Goal: Communication & Community: Answer question/provide support

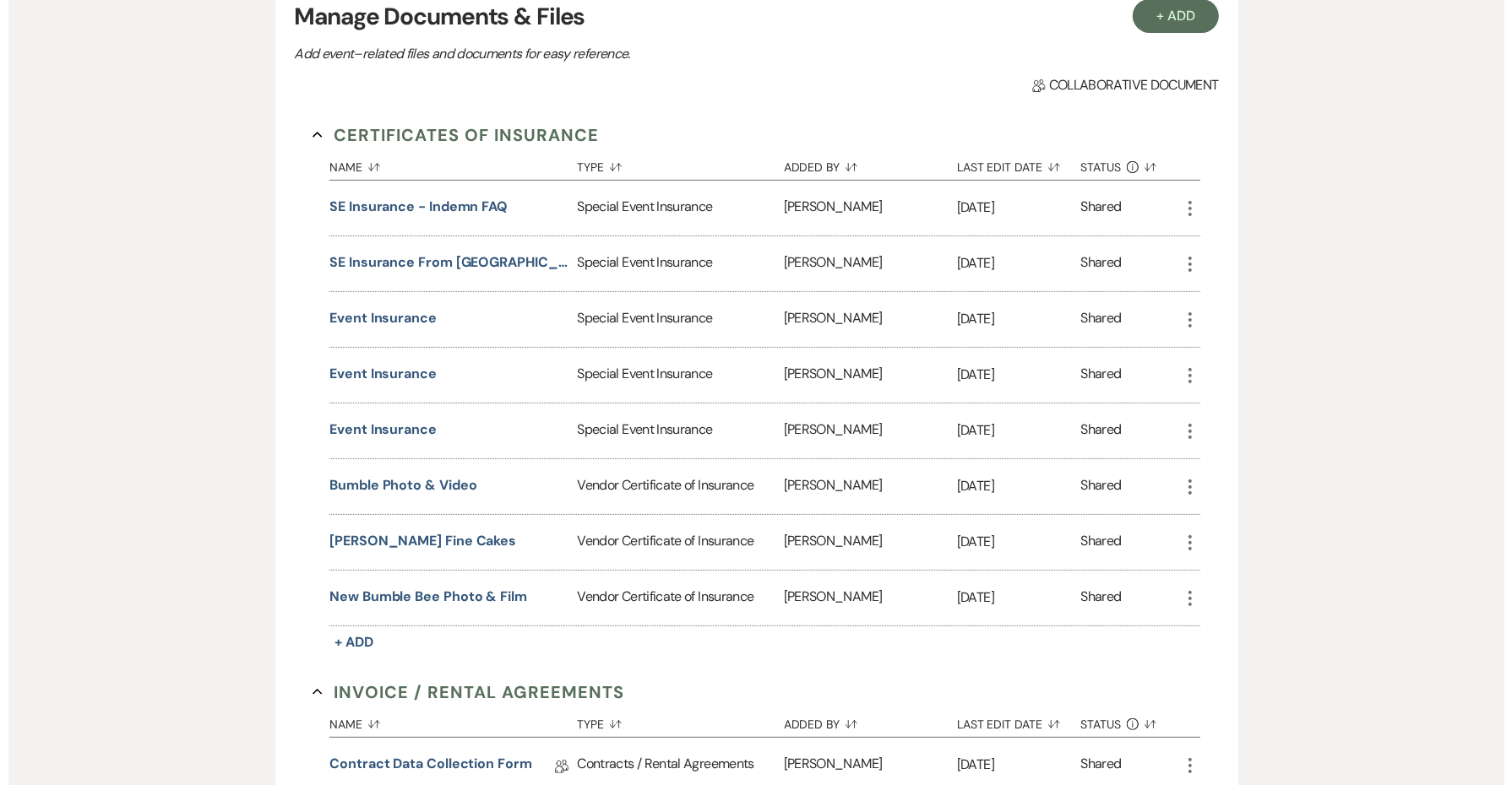
scroll to position [528, 0]
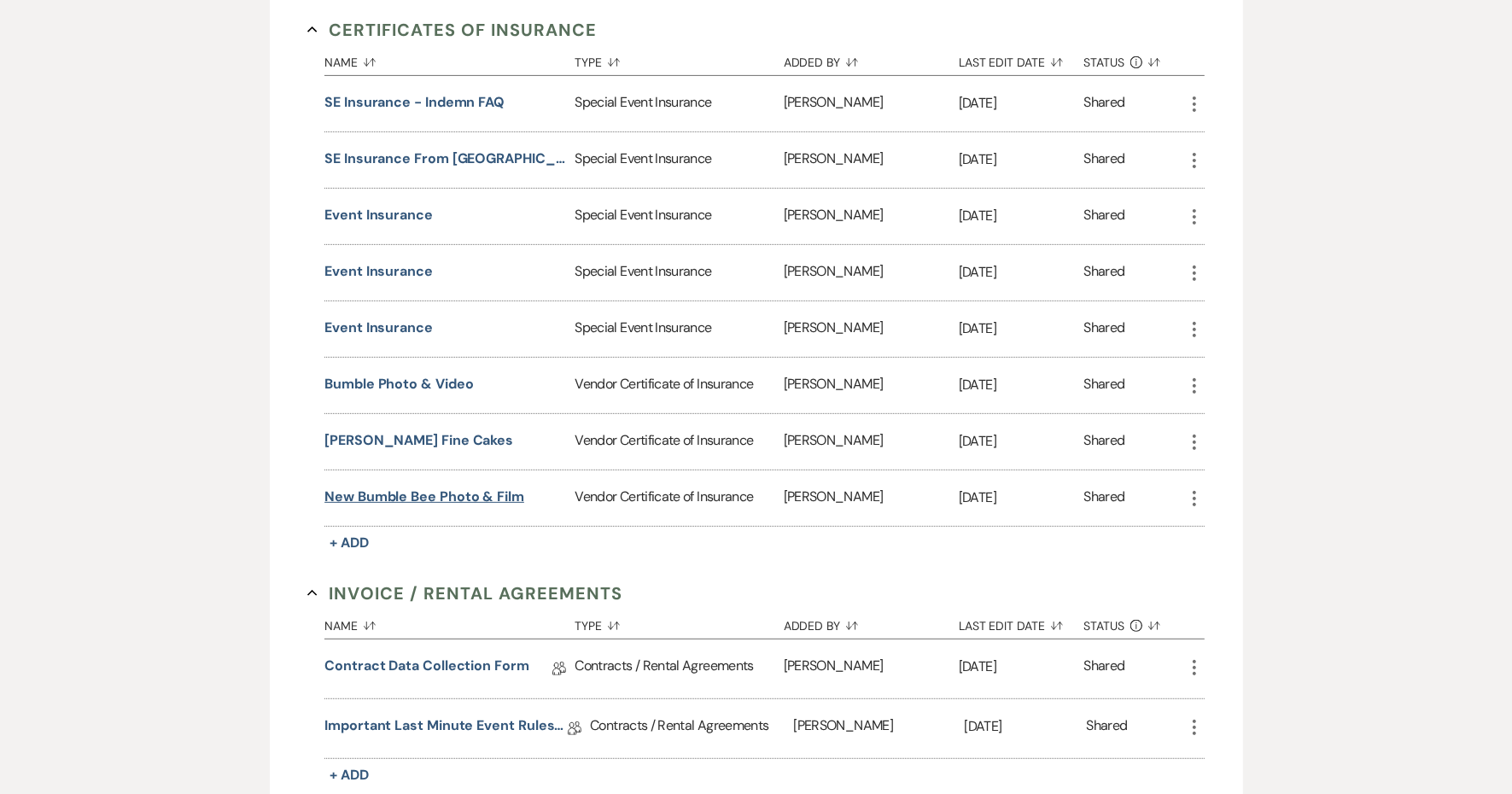
click at [492, 508] on button "New Bumble Bee Photo & Film" at bounding box center [424, 497] width 200 height 20
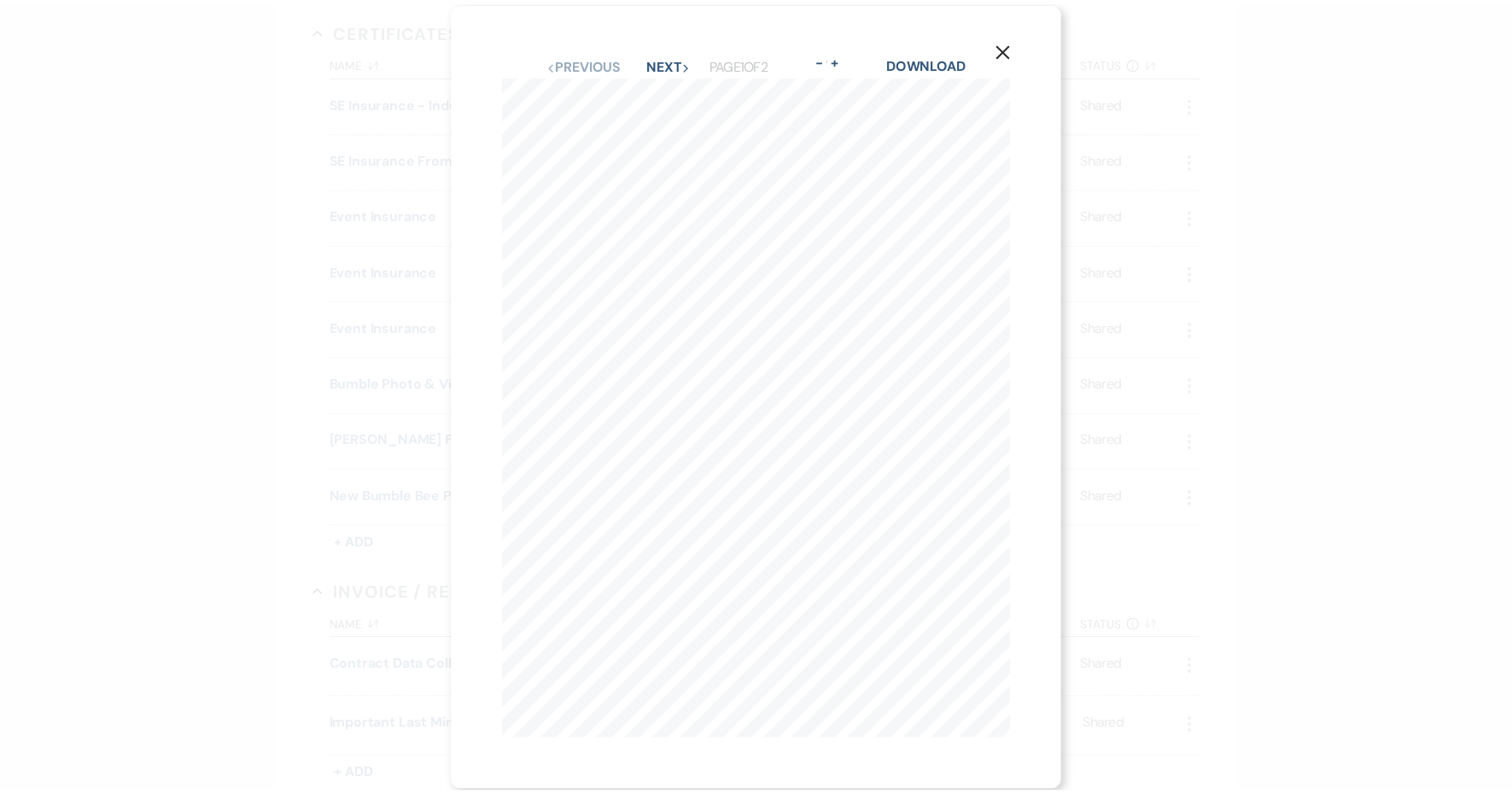
scroll to position [18, 0]
click at [1006, 41] on icon "X" at bounding box center [1013, 48] width 15 height 15
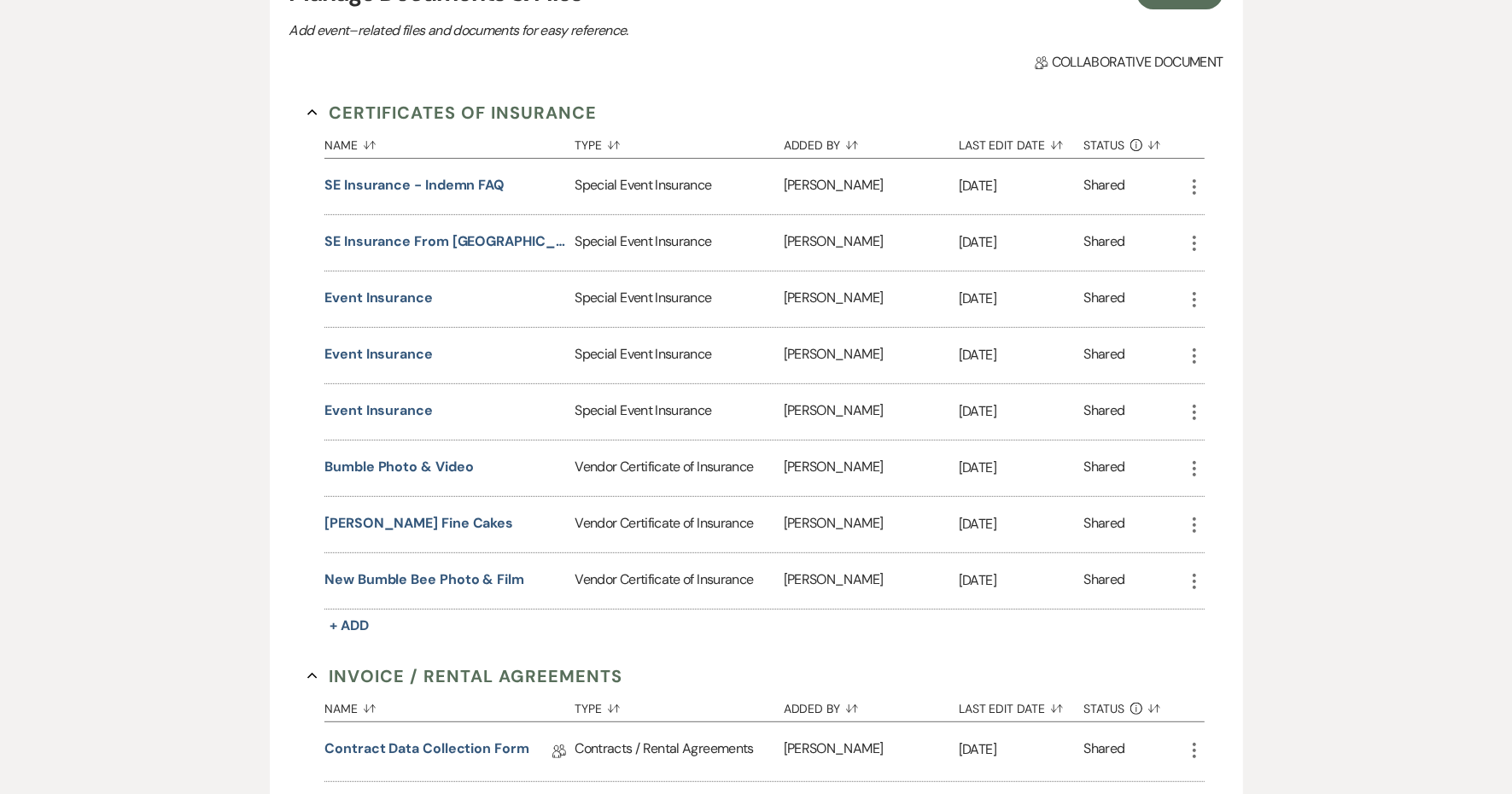
scroll to position [107, 0]
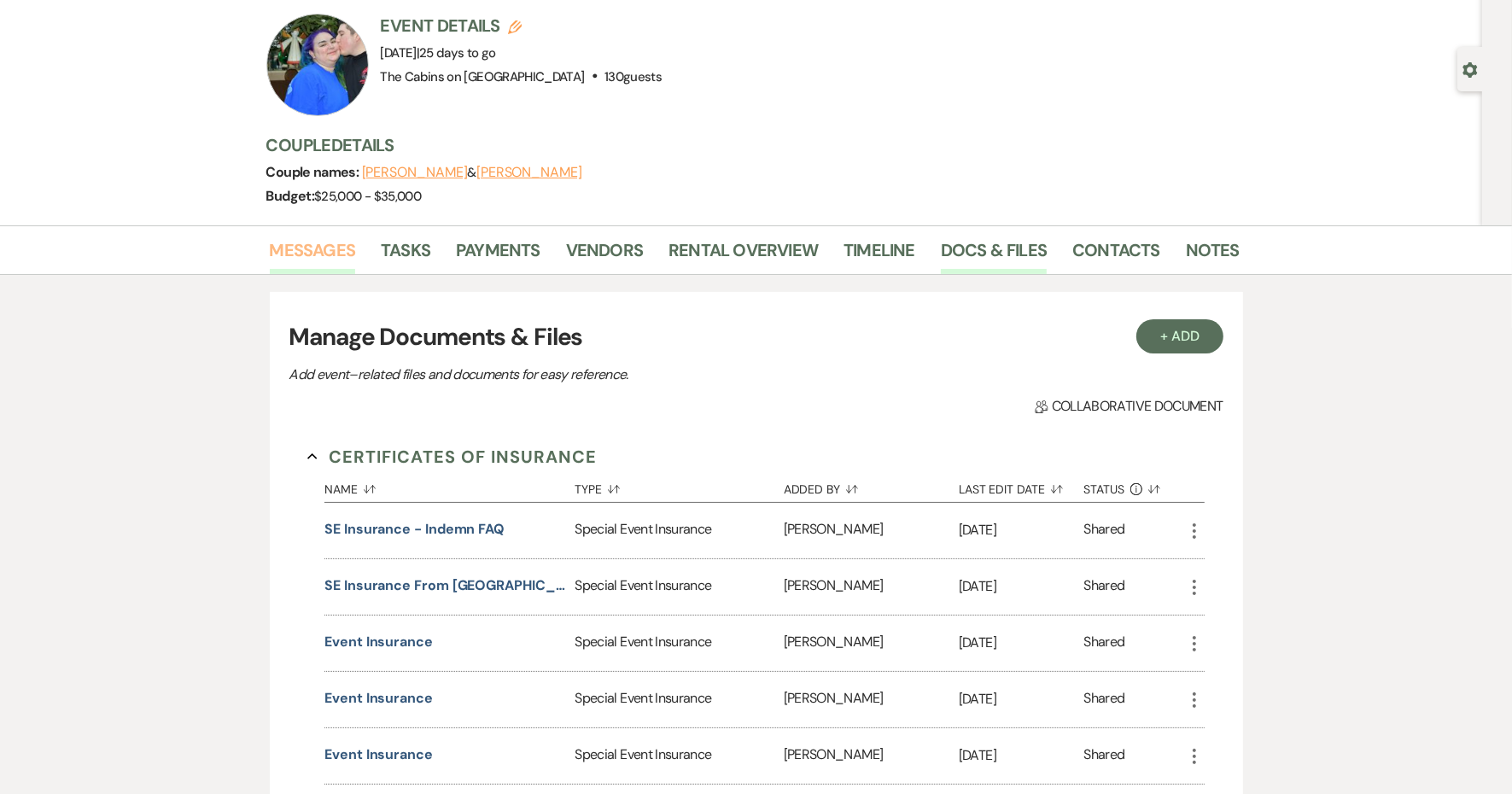
click at [356, 274] on link "Messages" at bounding box center [313, 256] width 87 height 37
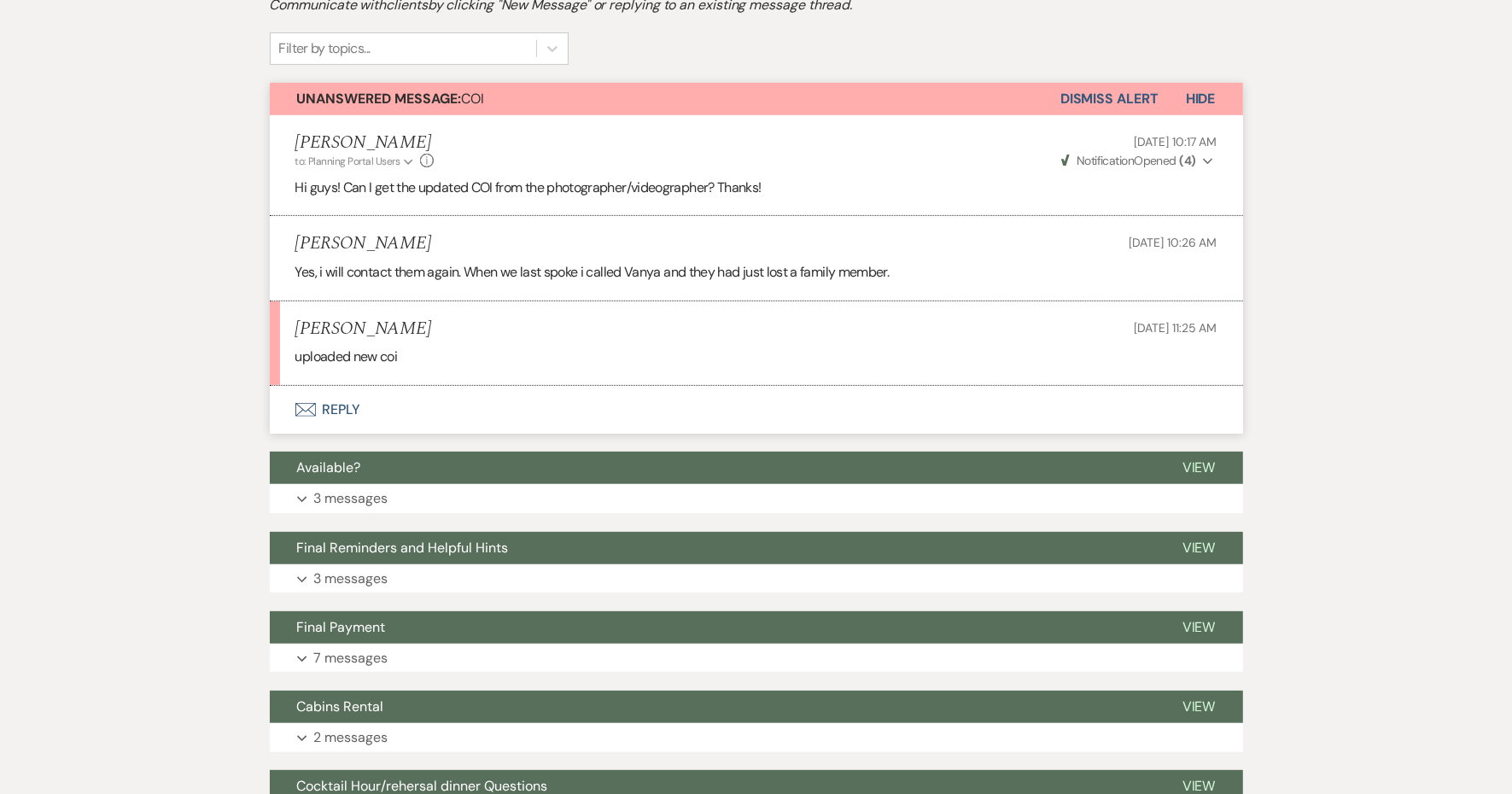
scroll to position [427, 0]
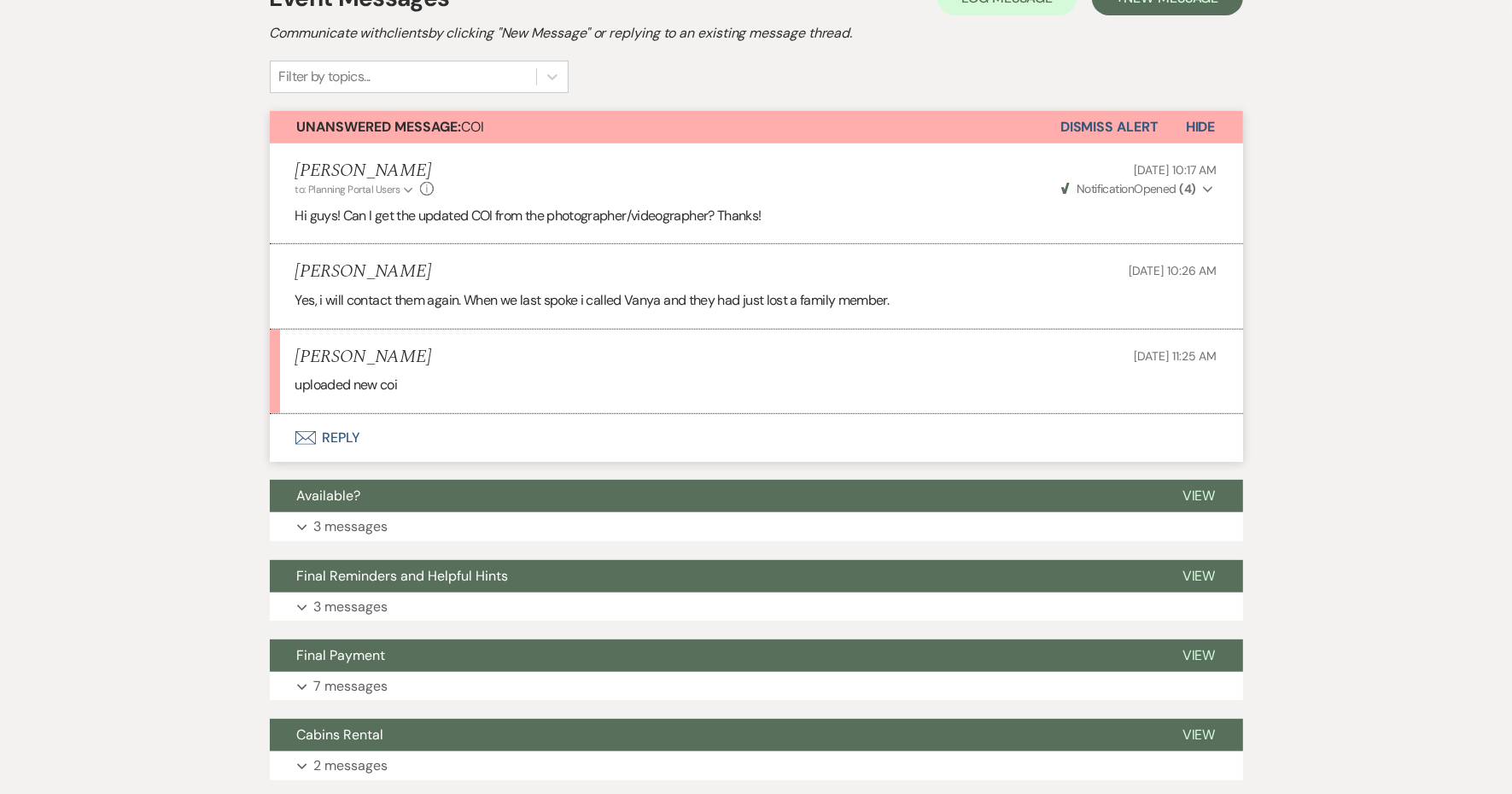
click at [410, 462] on button "Envelope Reply" at bounding box center [756, 438] width 973 height 48
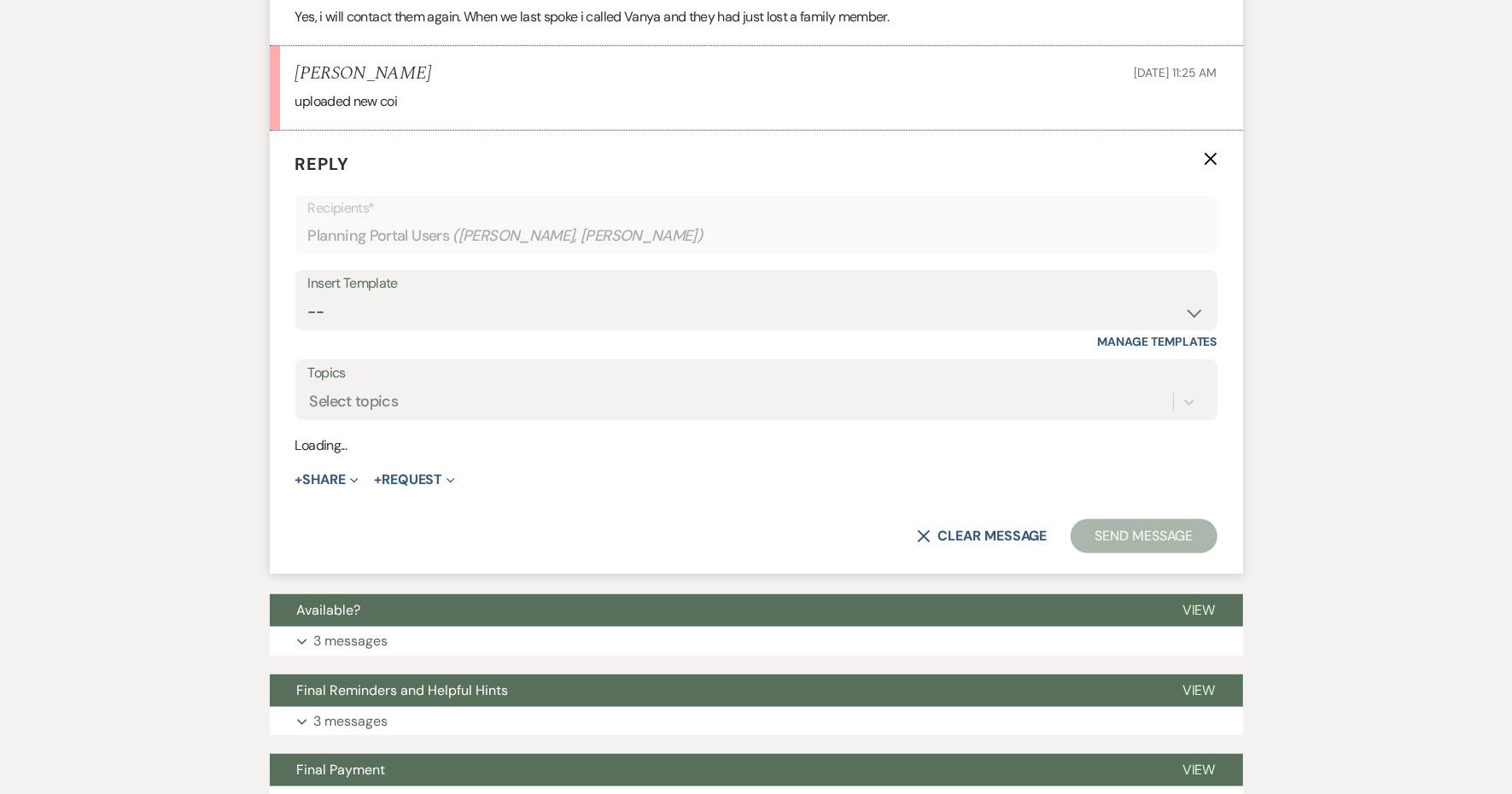
scroll to position [728, 0]
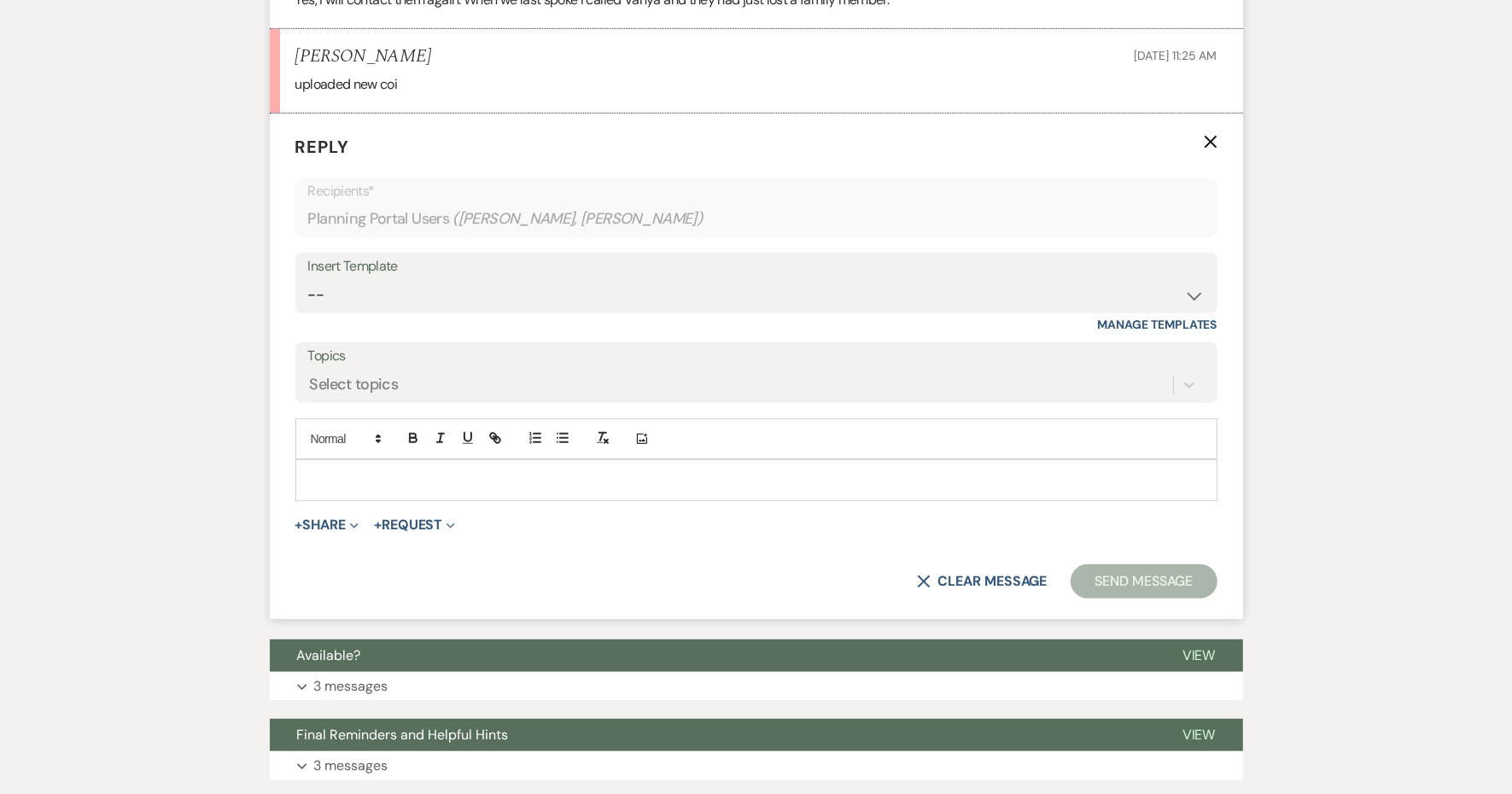
click at [446, 489] on p at bounding box center [756, 479] width 894 height 19
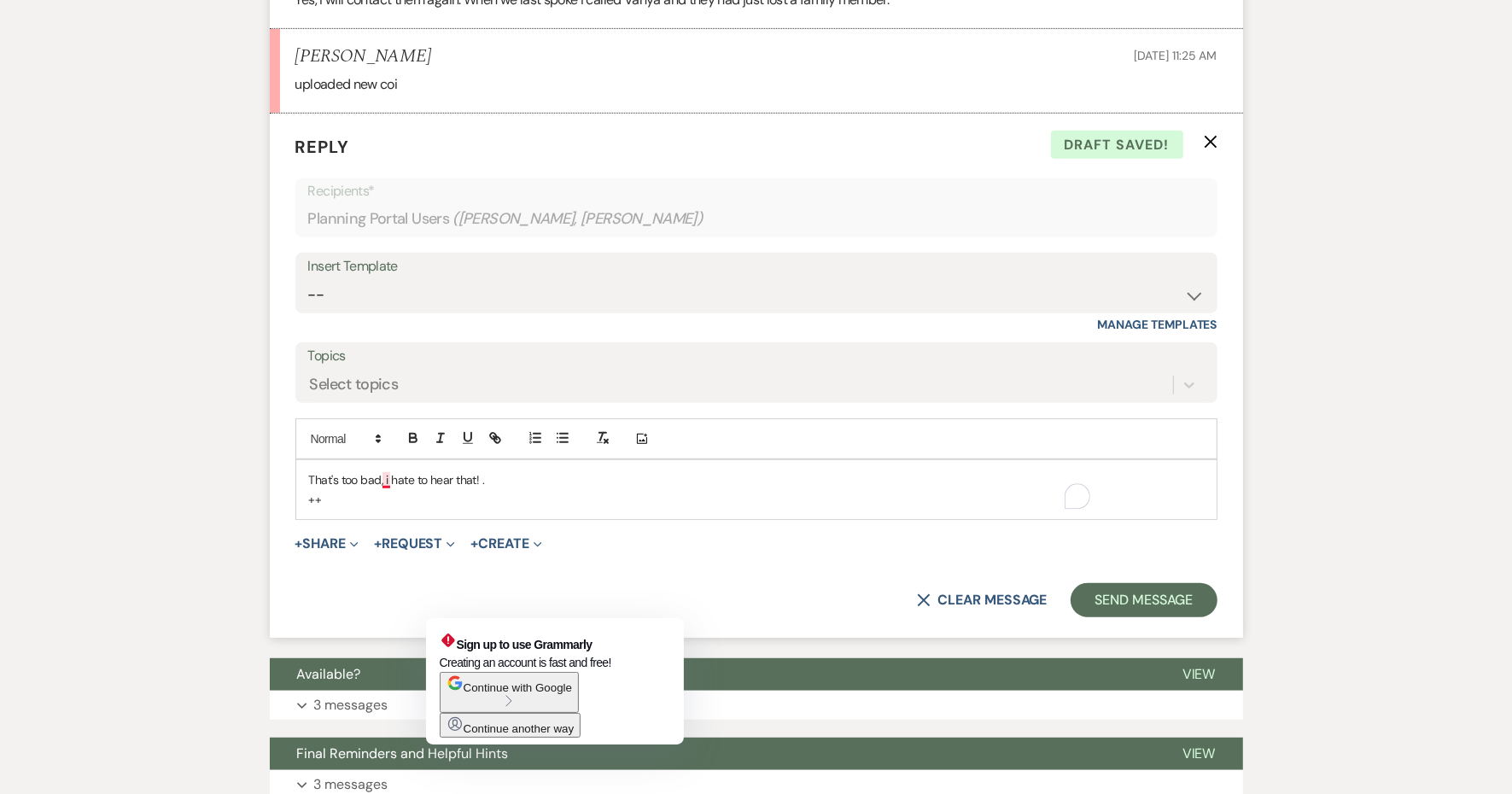
click at [444, 489] on p "That's too bad, i hate to hear that! ." at bounding box center [756, 479] width 894 height 19
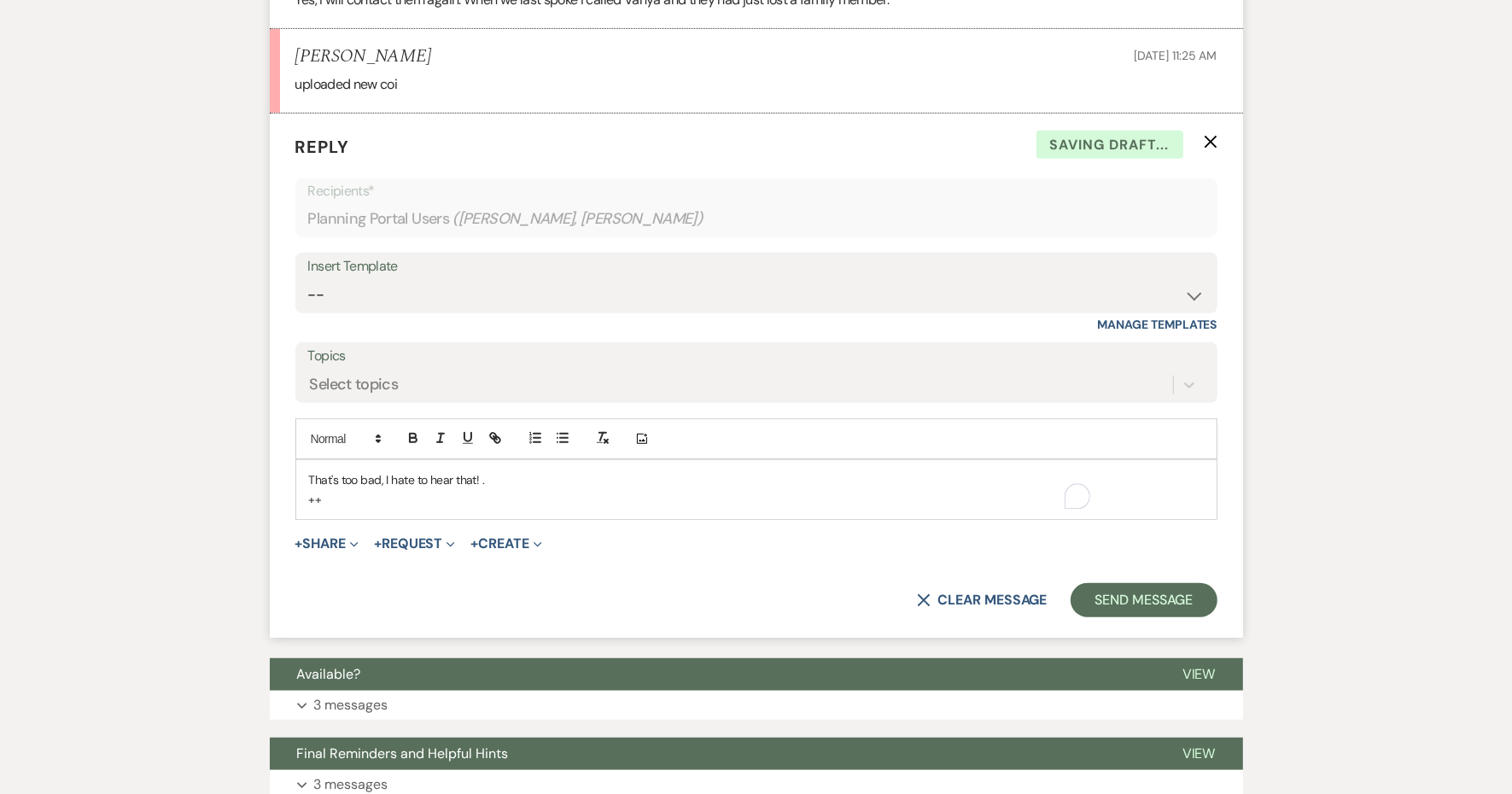
click at [394, 509] on p "++" at bounding box center [756, 499] width 894 height 19
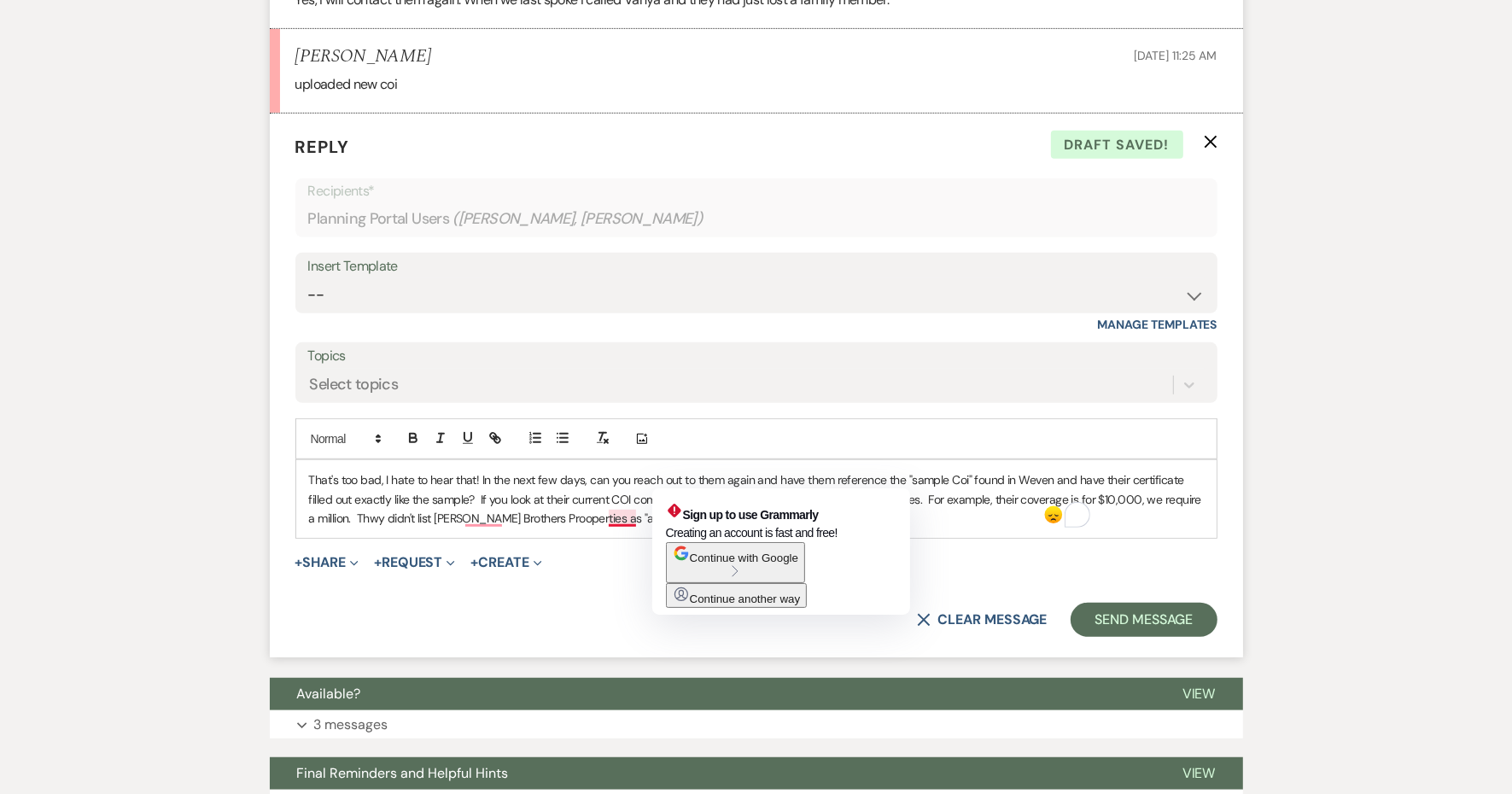
click at [683, 528] on p "That's too bad, I hate to hear that! In the next few days, can you reach out to…" at bounding box center [756, 499] width 894 height 57
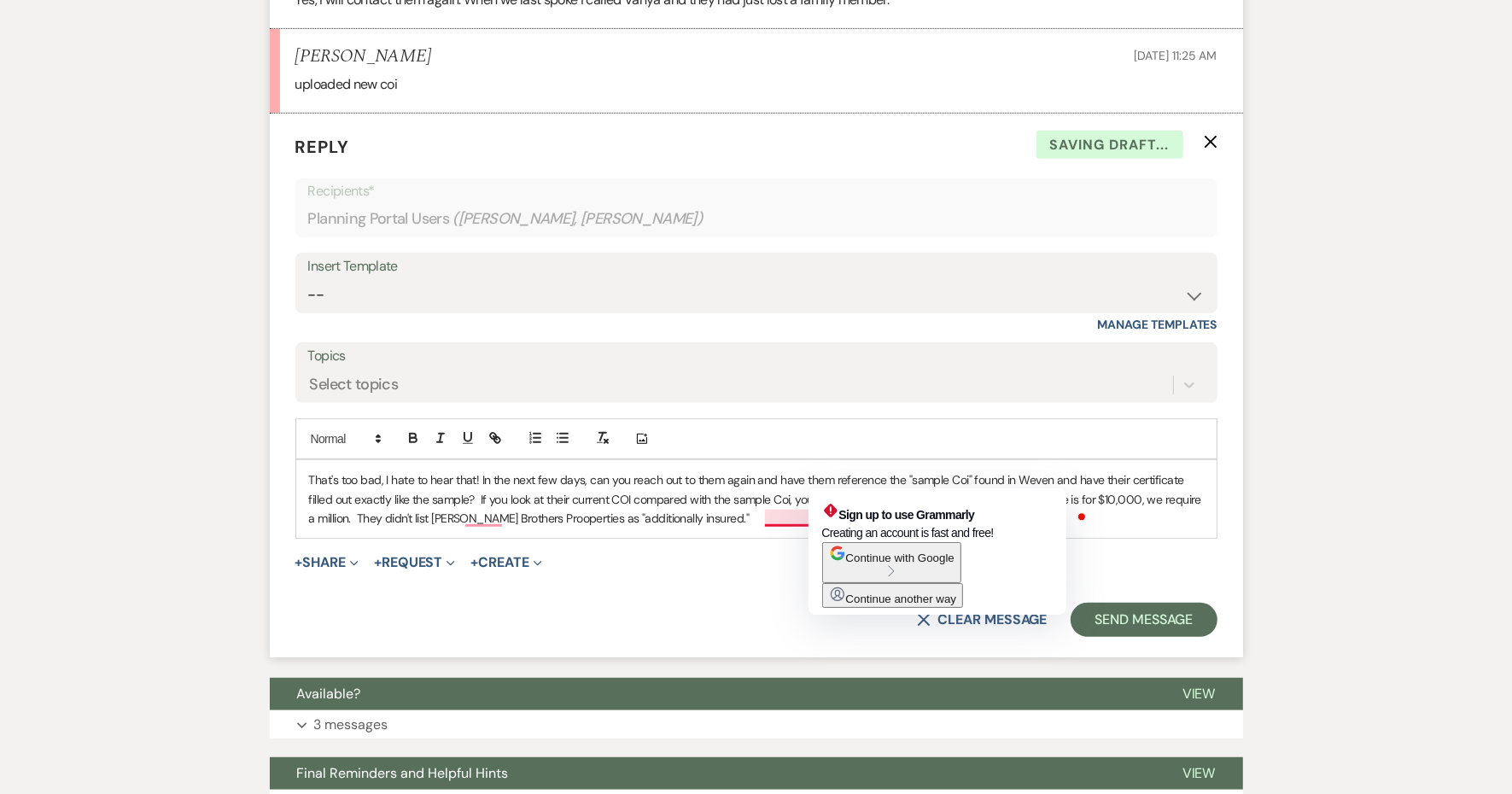
click at [842, 528] on p "That's too bad, I hate to hear that! In the next few days, can you reach out to…" at bounding box center [756, 499] width 894 height 57
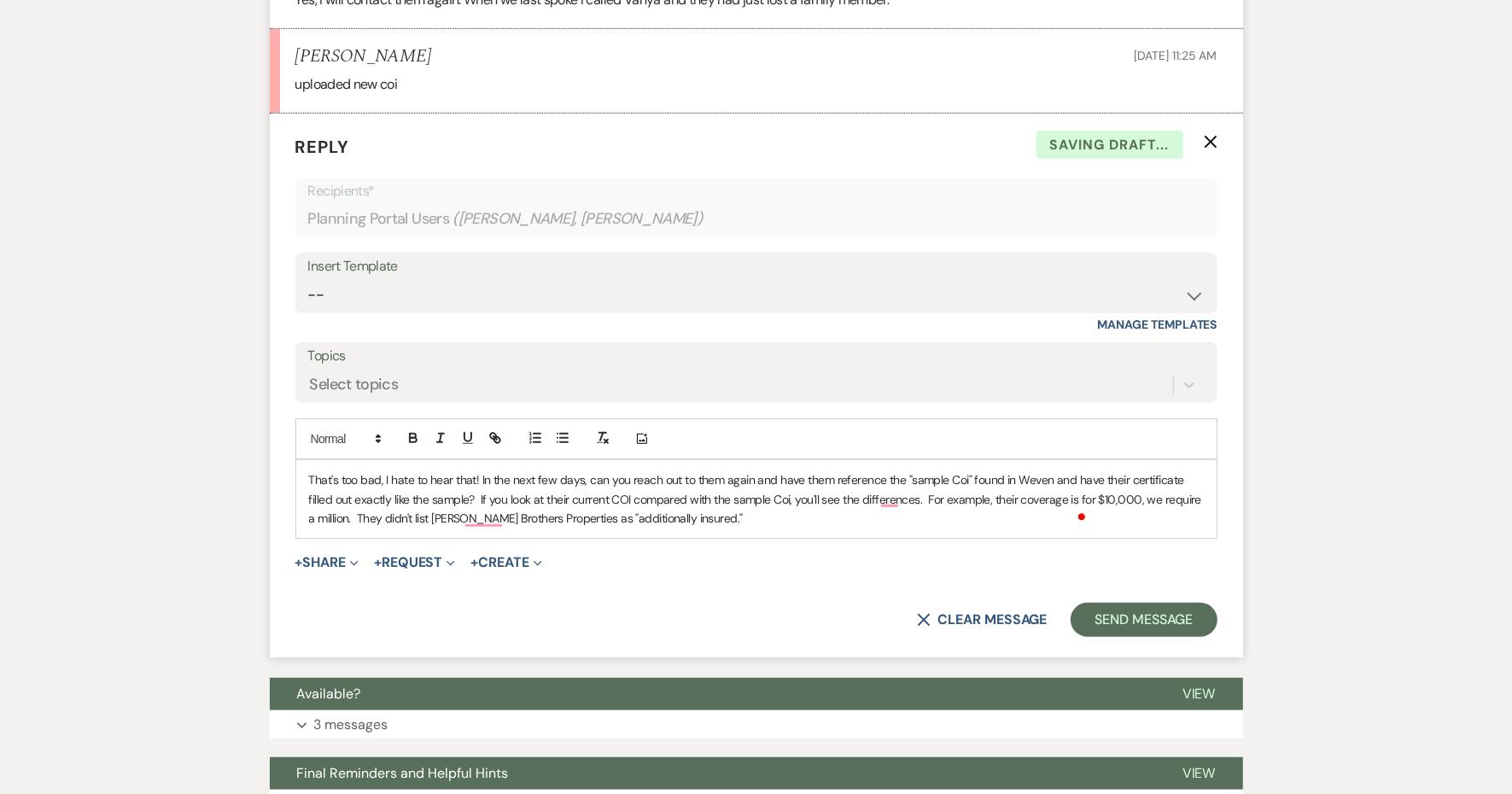
click at [1004, 528] on p "That's too bad, I hate to hear that! In the next few days, can you reach out to…" at bounding box center [756, 499] width 894 height 57
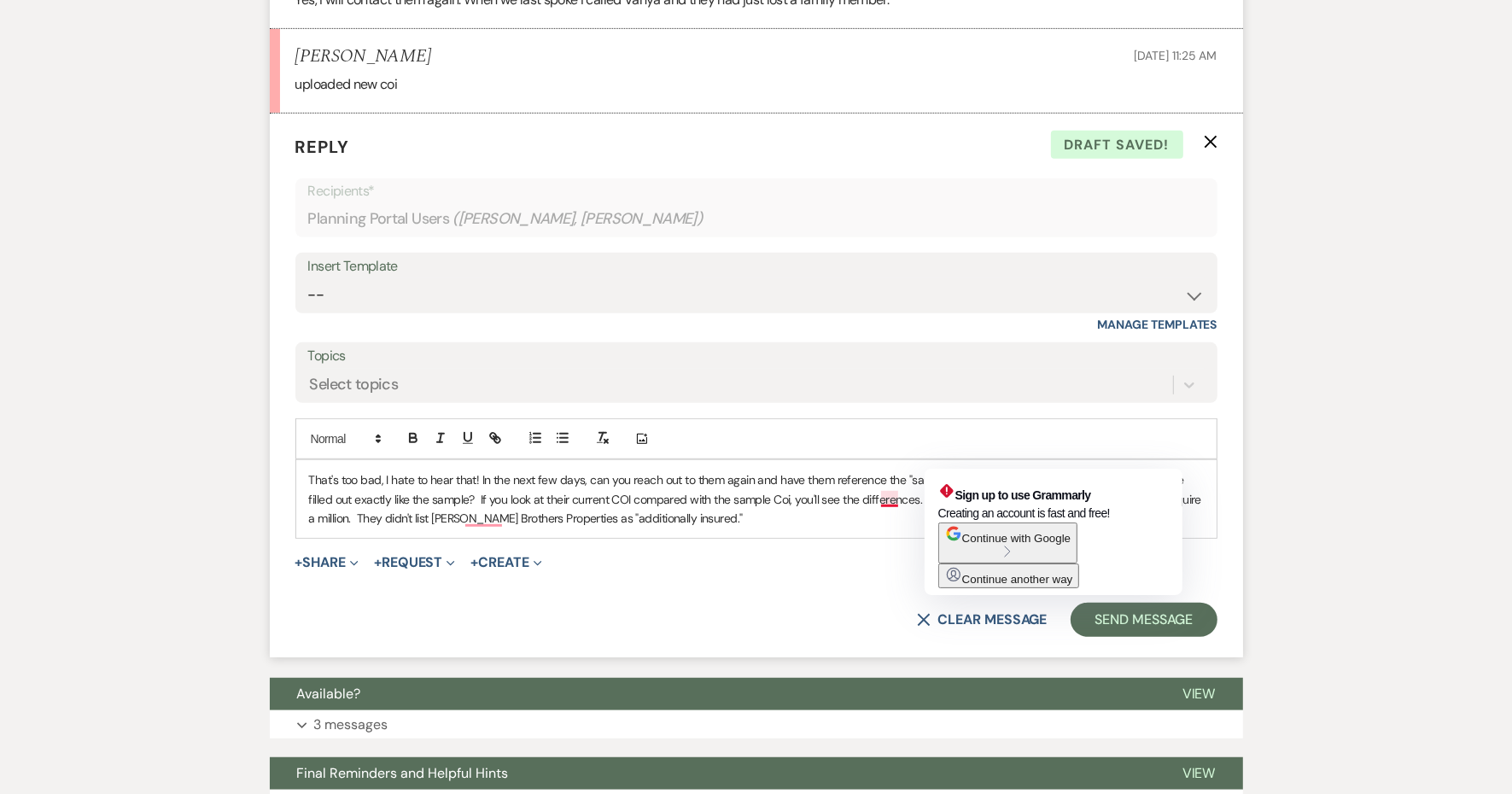
click at [954, 595] on div "Sign up to use Grammarly Creating an account is fast and free! Continue with Go…" at bounding box center [1053, 531] width 258 height 126
click at [954, 528] on p "That's too bad, I hate to hear that! In the next few days, can you reach out to…" at bounding box center [756, 499] width 894 height 57
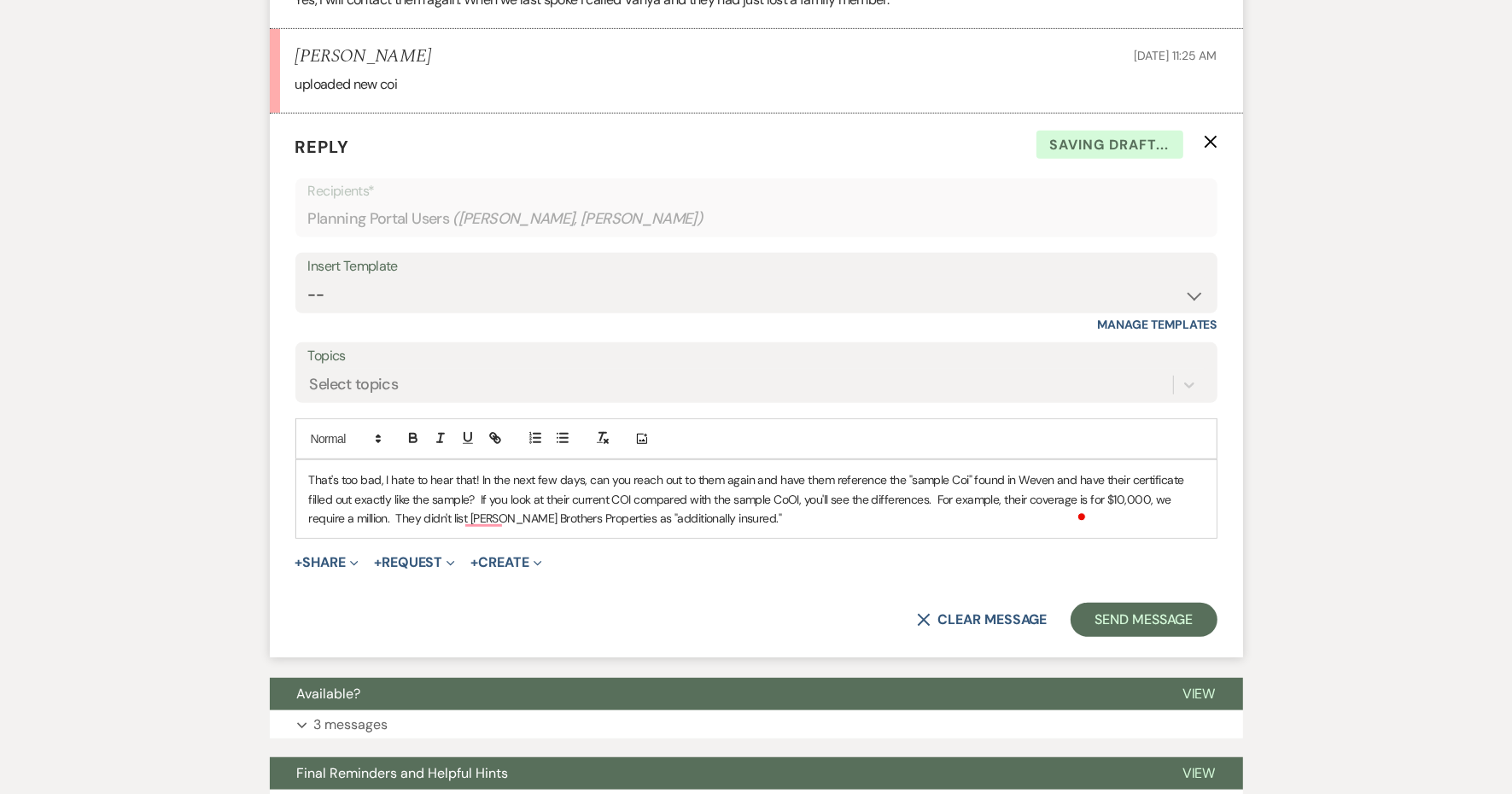
click at [954, 528] on p "That's too bad, I hate to hear that! In the next few days, can you reach out to…" at bounding box center [756, 499] width 894 height 57
click at [1017, 528] on p "That's too bad, I hate to hear that! In the next few days, can you reach out to…" at bounding box center [756, 499] width 894 height 57
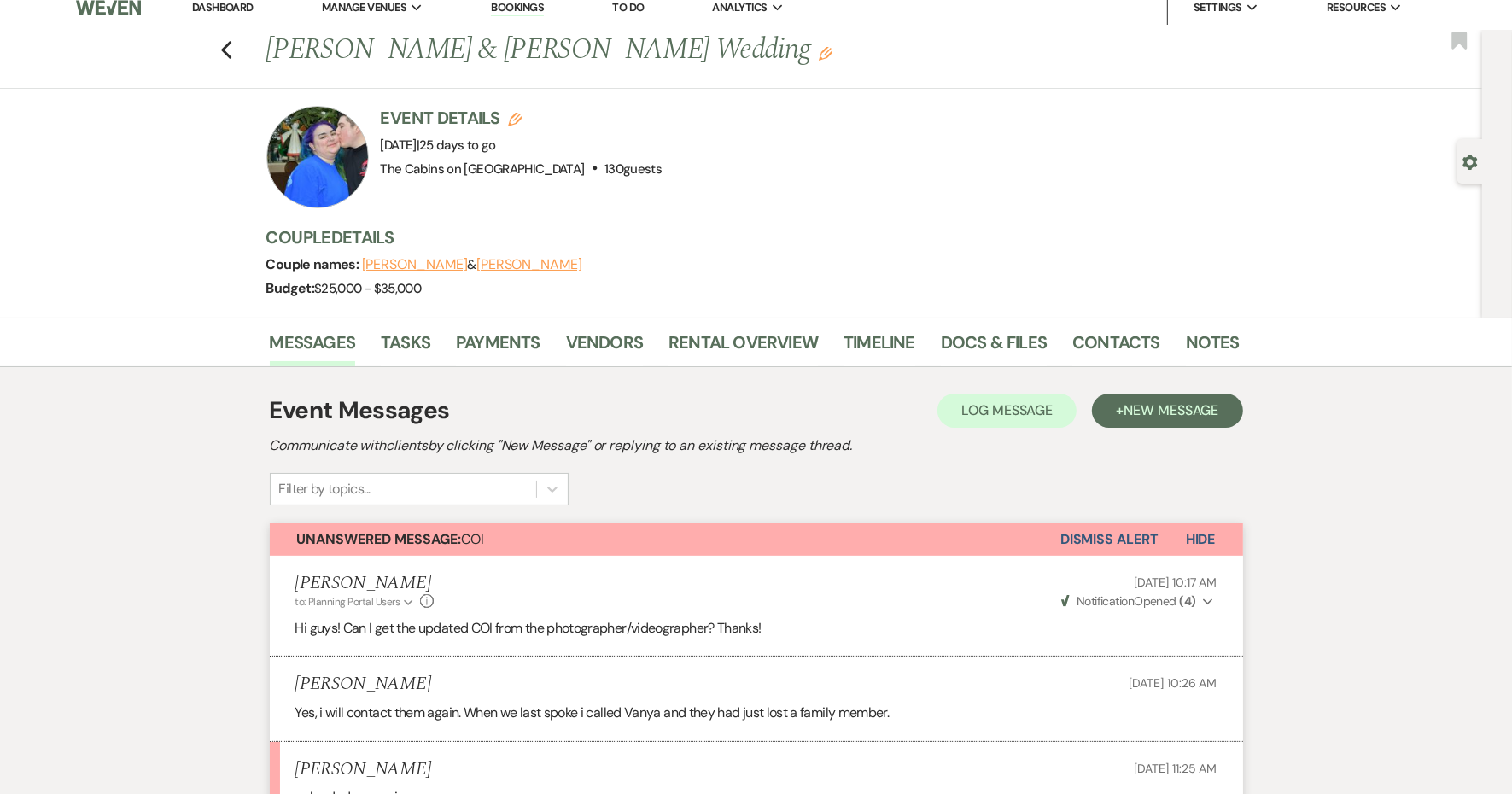
scroll to position [0, 0]
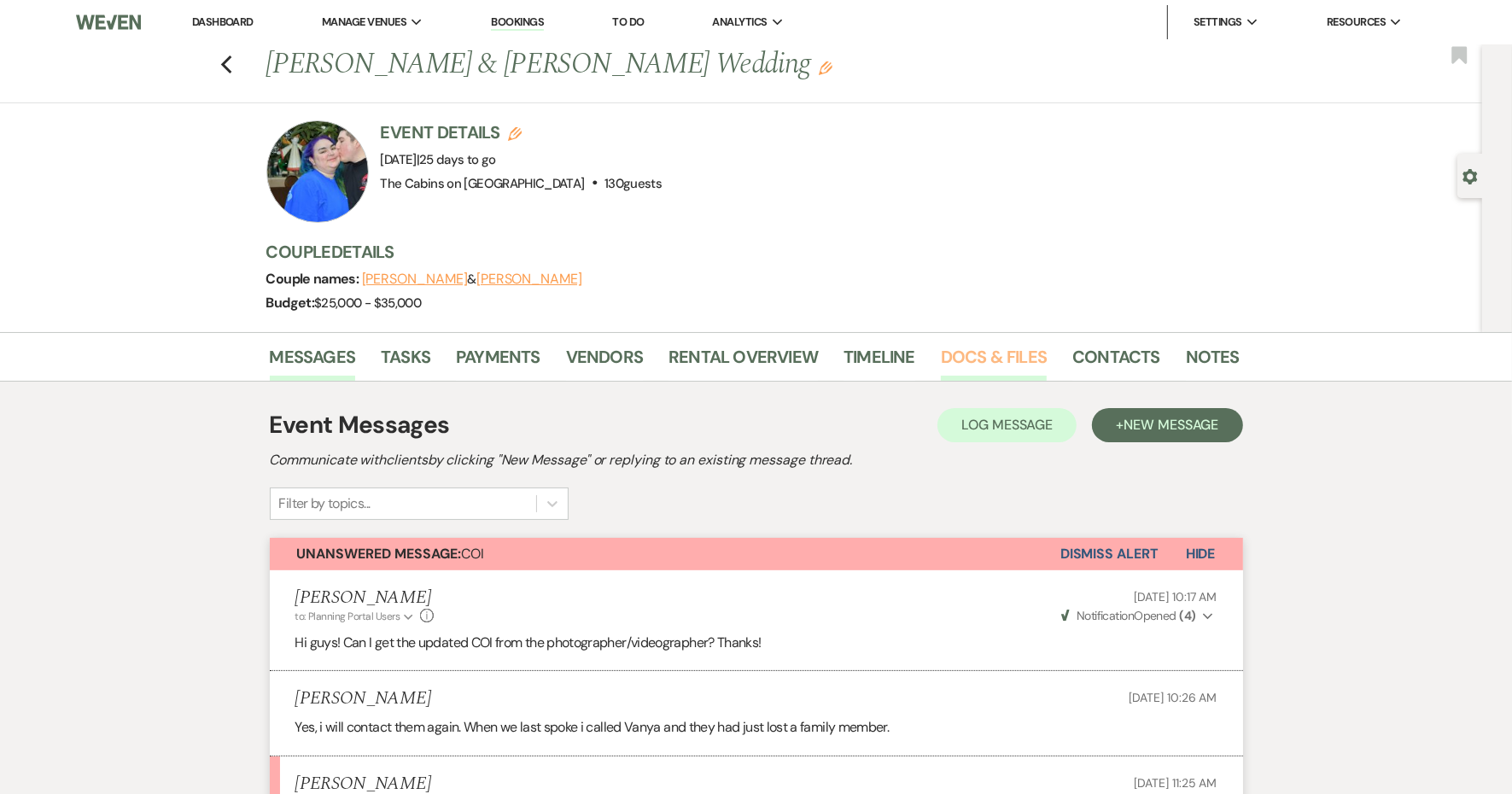
click at [1024, 377] on link "Docs & Files" at bounding box center [993, 362] width 106 height 37
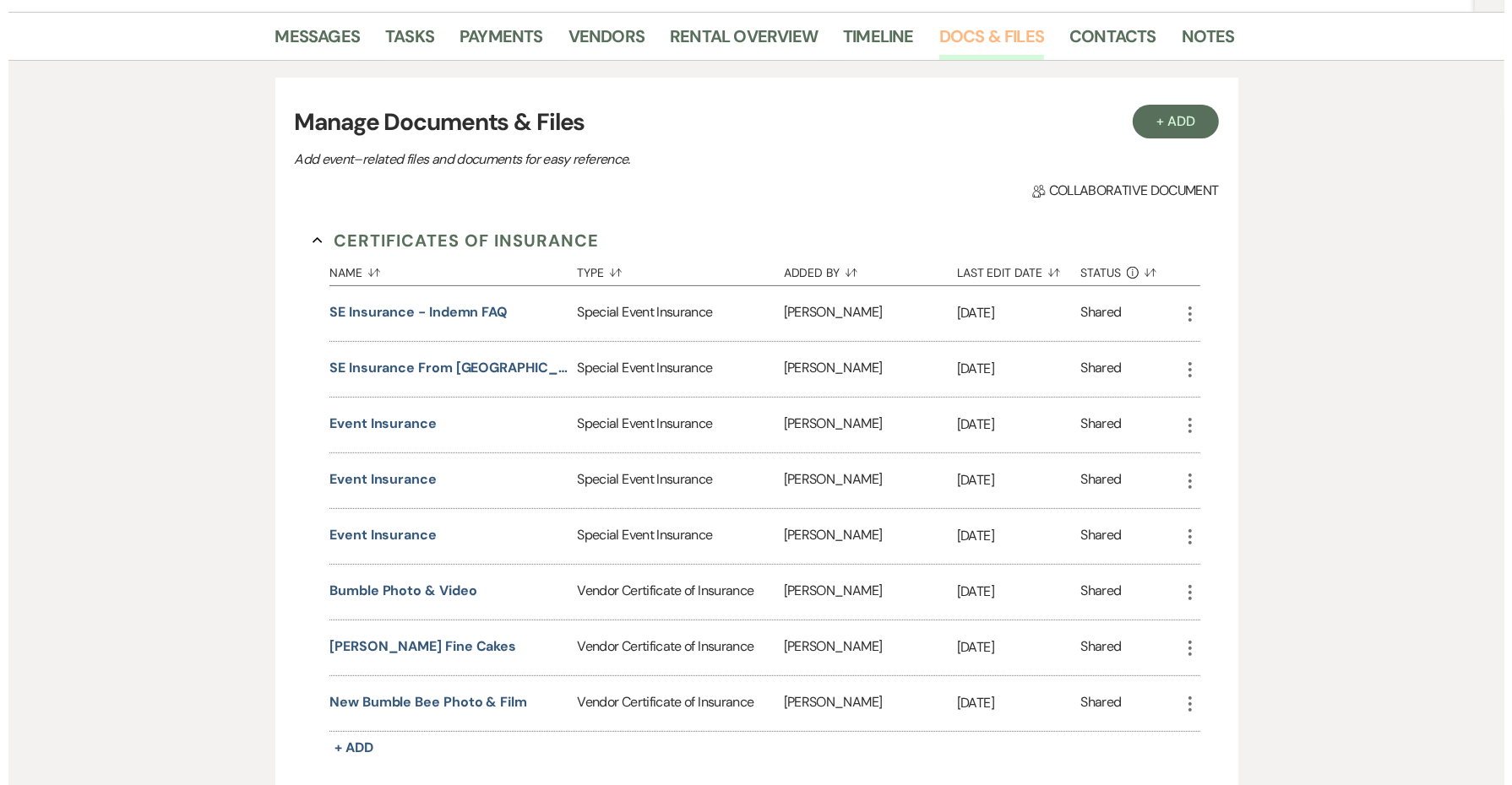
scroll to position [633, 0]
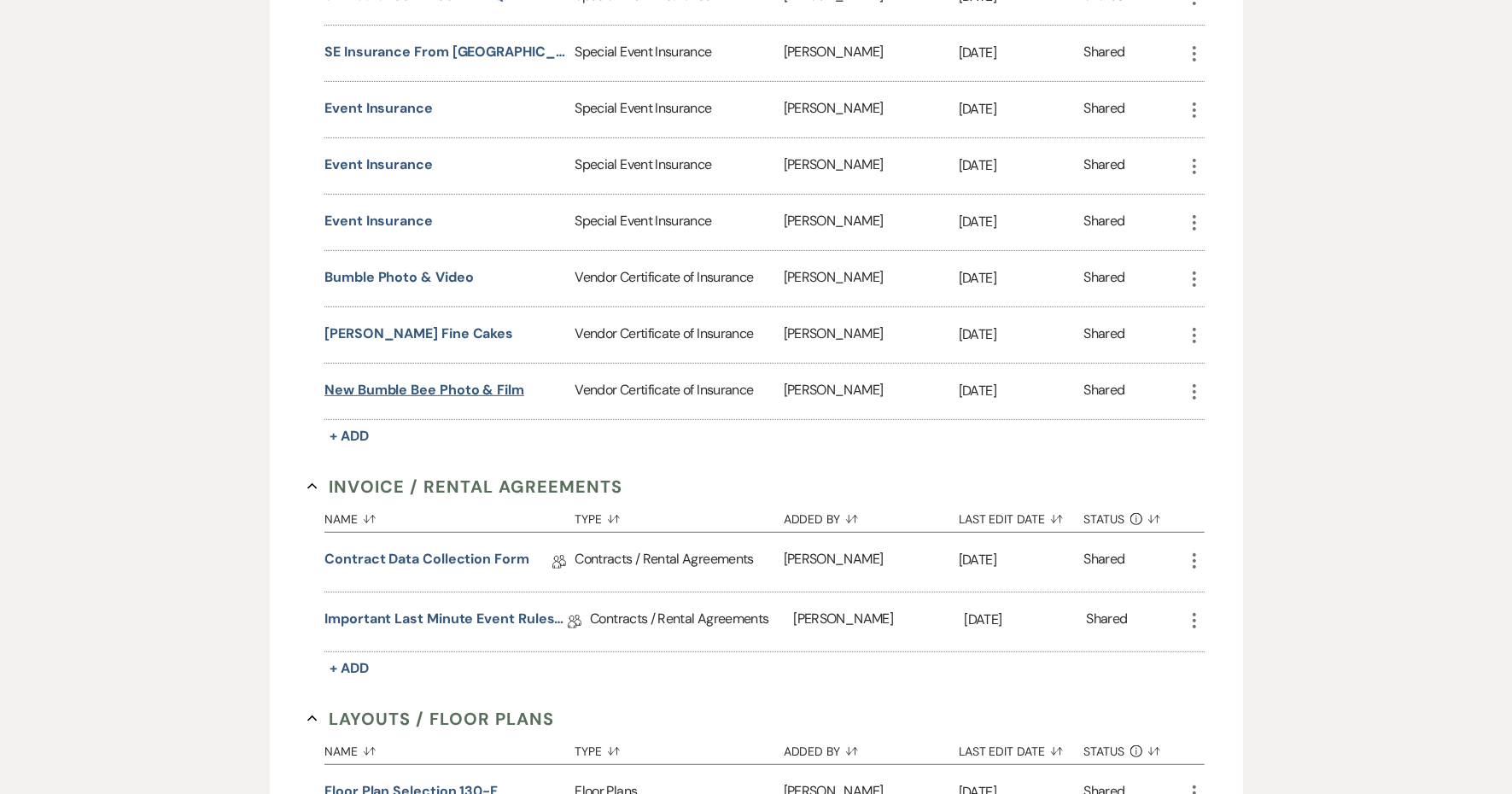
click at [492, 401] on button "New Bumble Bee Photo & Film" at bounding box center [424, 390] width 200 height 20
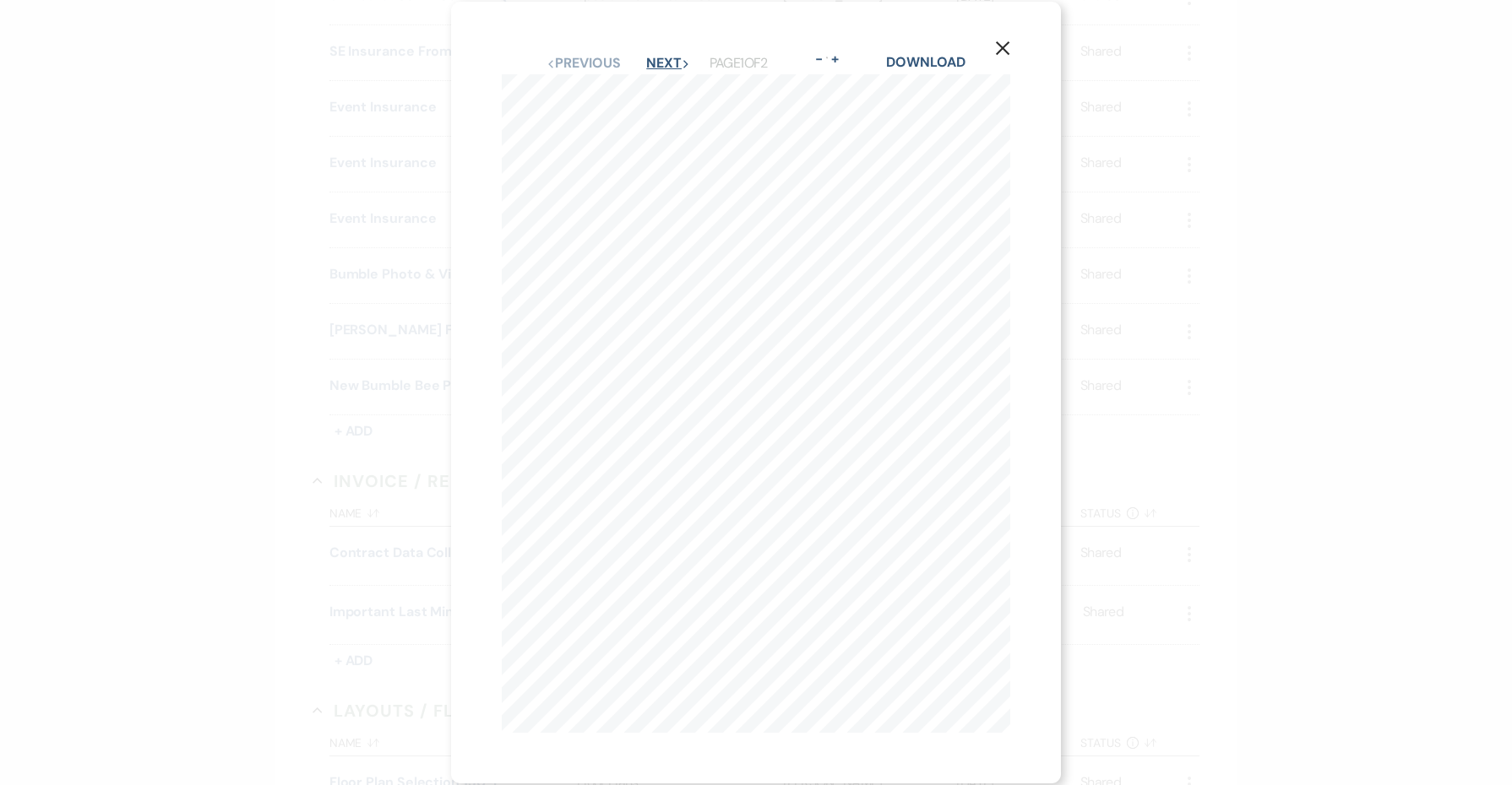
click at [665, 60] on button "Next Next" at bounding box center [668, 63] width 44 height 13
click at [965, 59] on link "Download" at bounding box center [926, 62] width 79 height 17
click at [1001, 53] on icon "X" at bounding box center [1002, 47] width 15 height 15
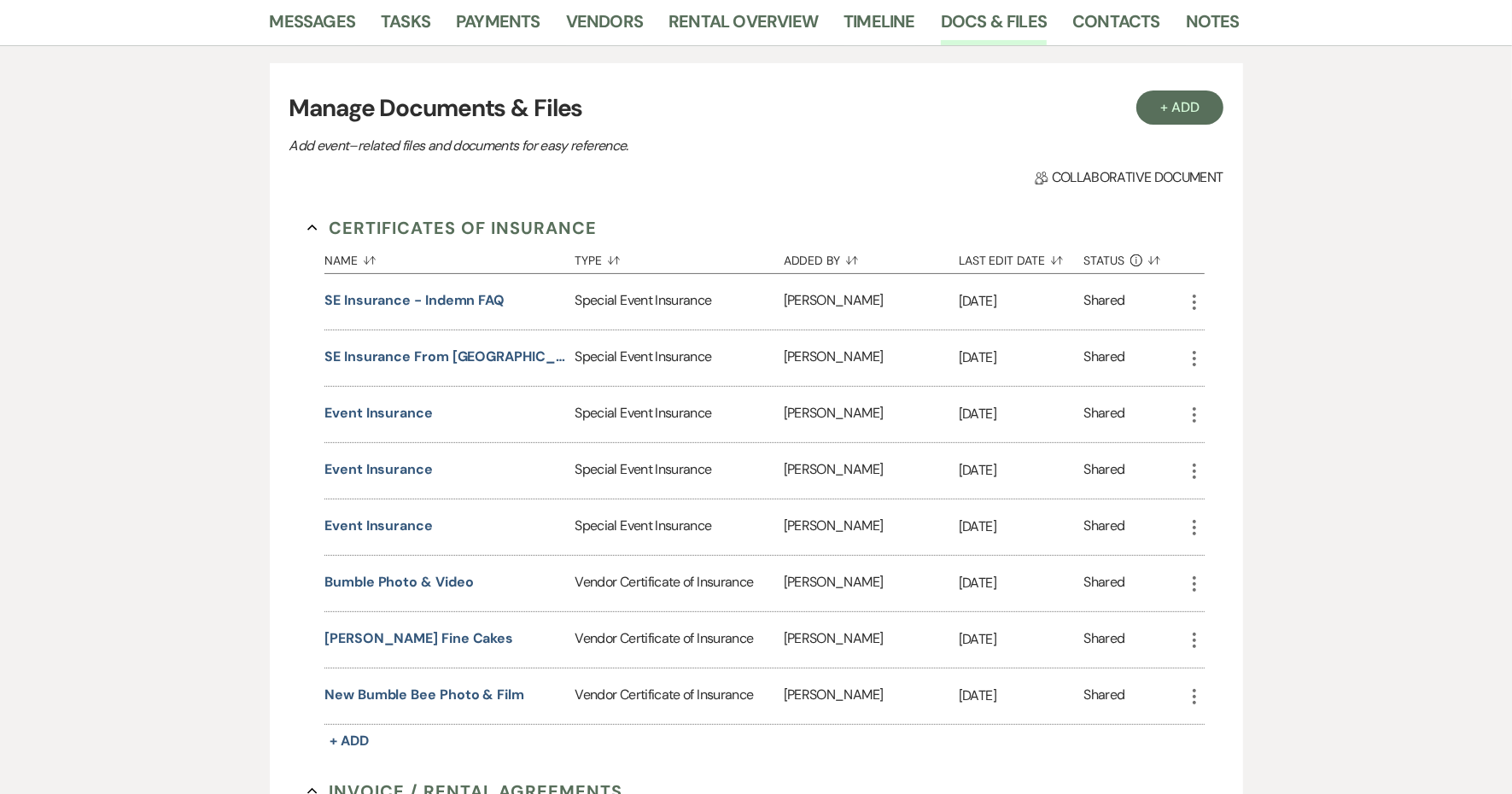
scroll to position [107, 0]
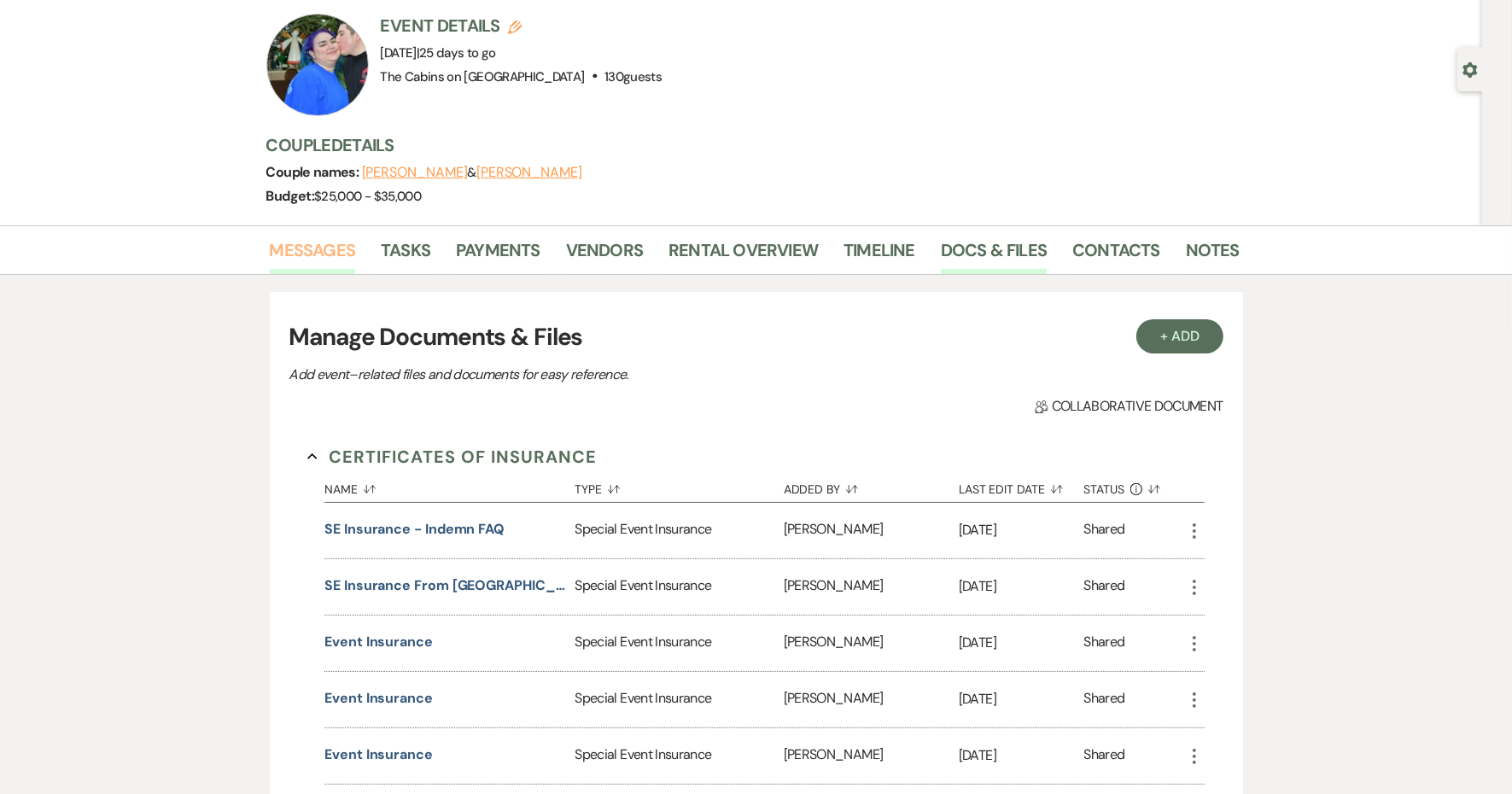
click at [356, 266] on link "Messages" at bounding box center [313, 256] width 87 height 37
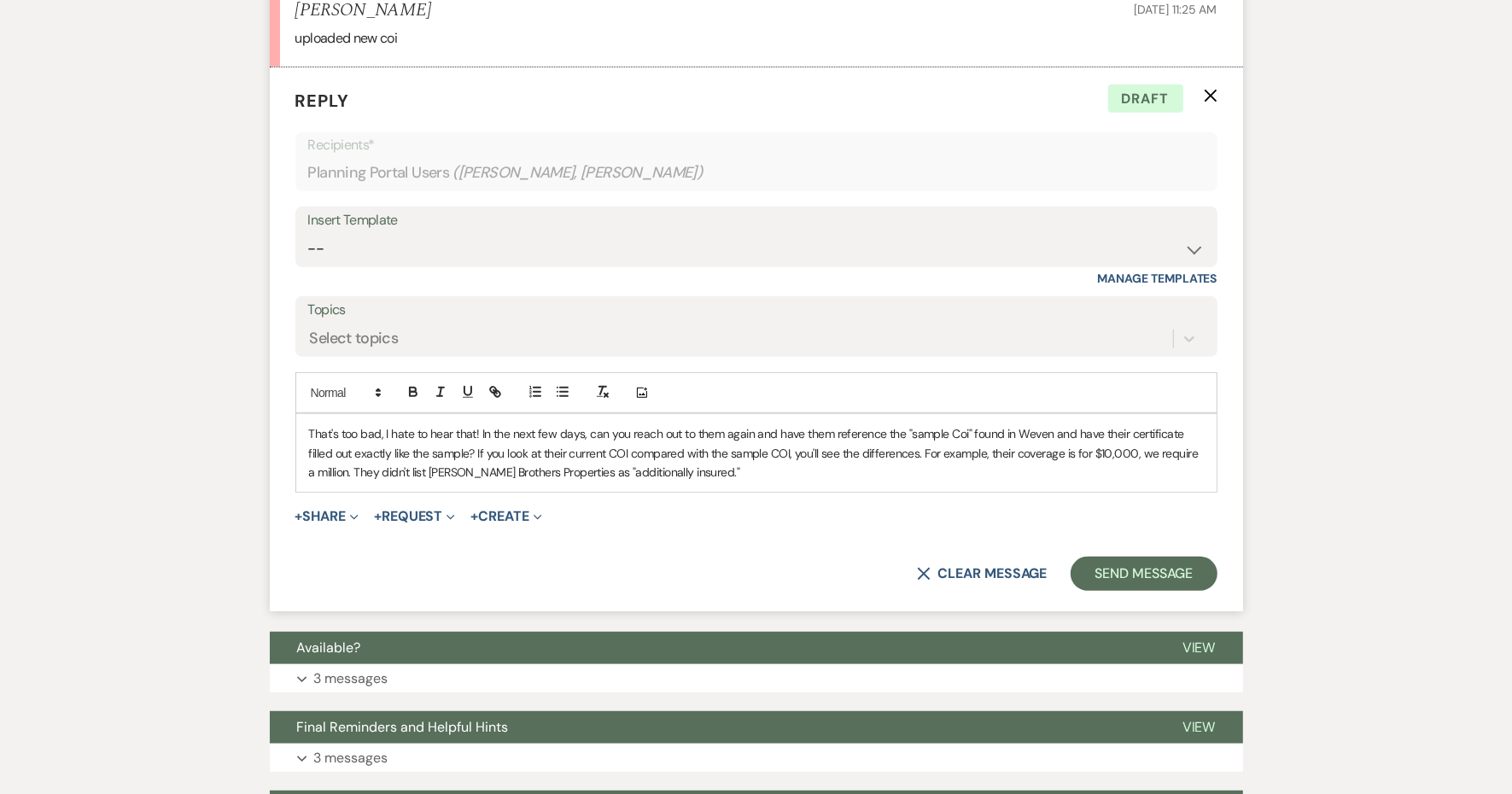
scroll to position [827, 0]
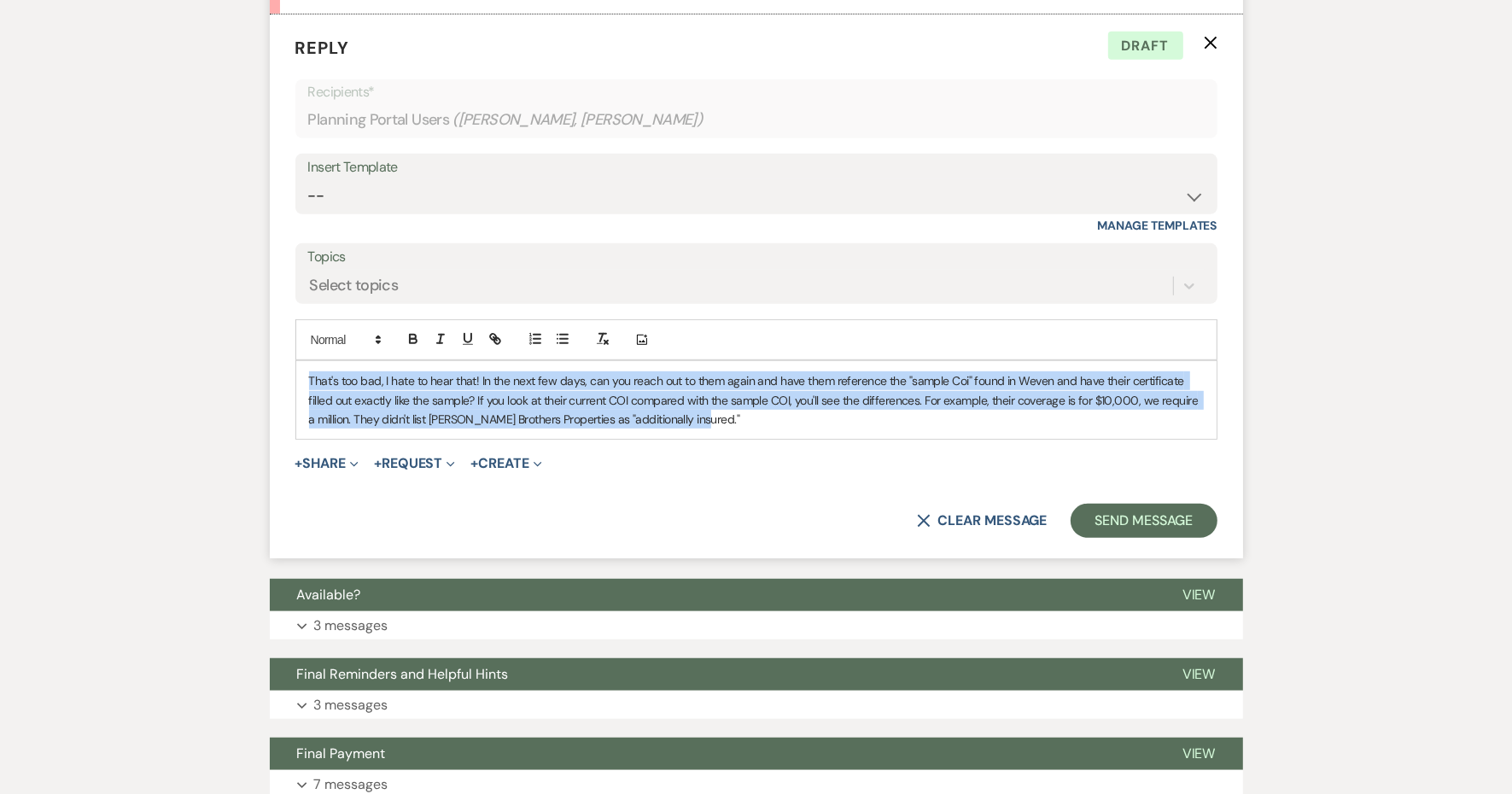
drag, startPoint x: 1029, startPoint y: 558, endPoint x: 256, endPoint y: 518, distance: 774.0
click at [256, 518] on div "Messages Tasks Payments Vendors Rental Overview Timeline Docs & Files Contacts …" at bounding box center [756, 484] width 1512 height 1956
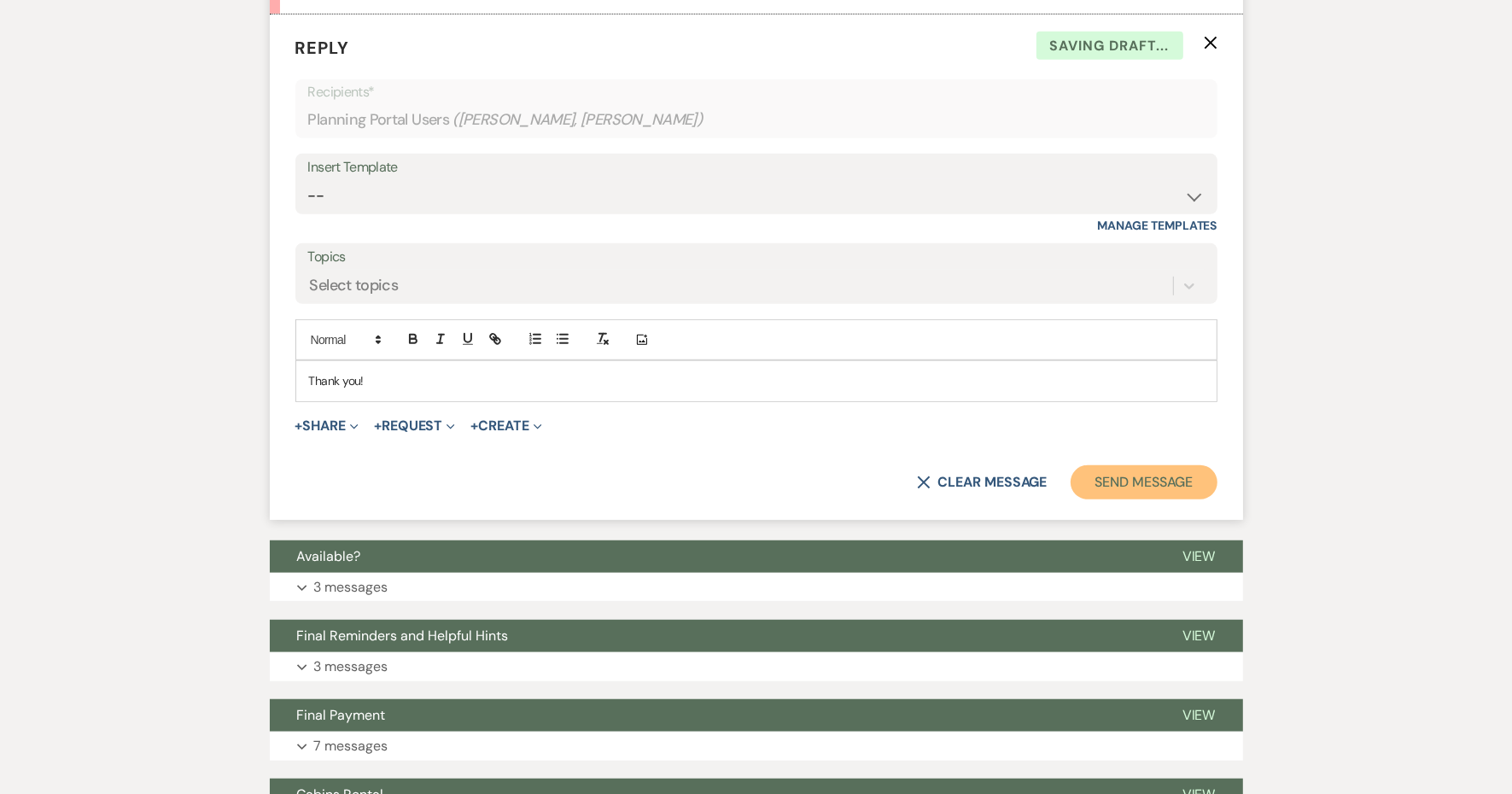
click at [1070, 500] on button "Send Message" at bounding box center [1143, 482] width 146 height 34
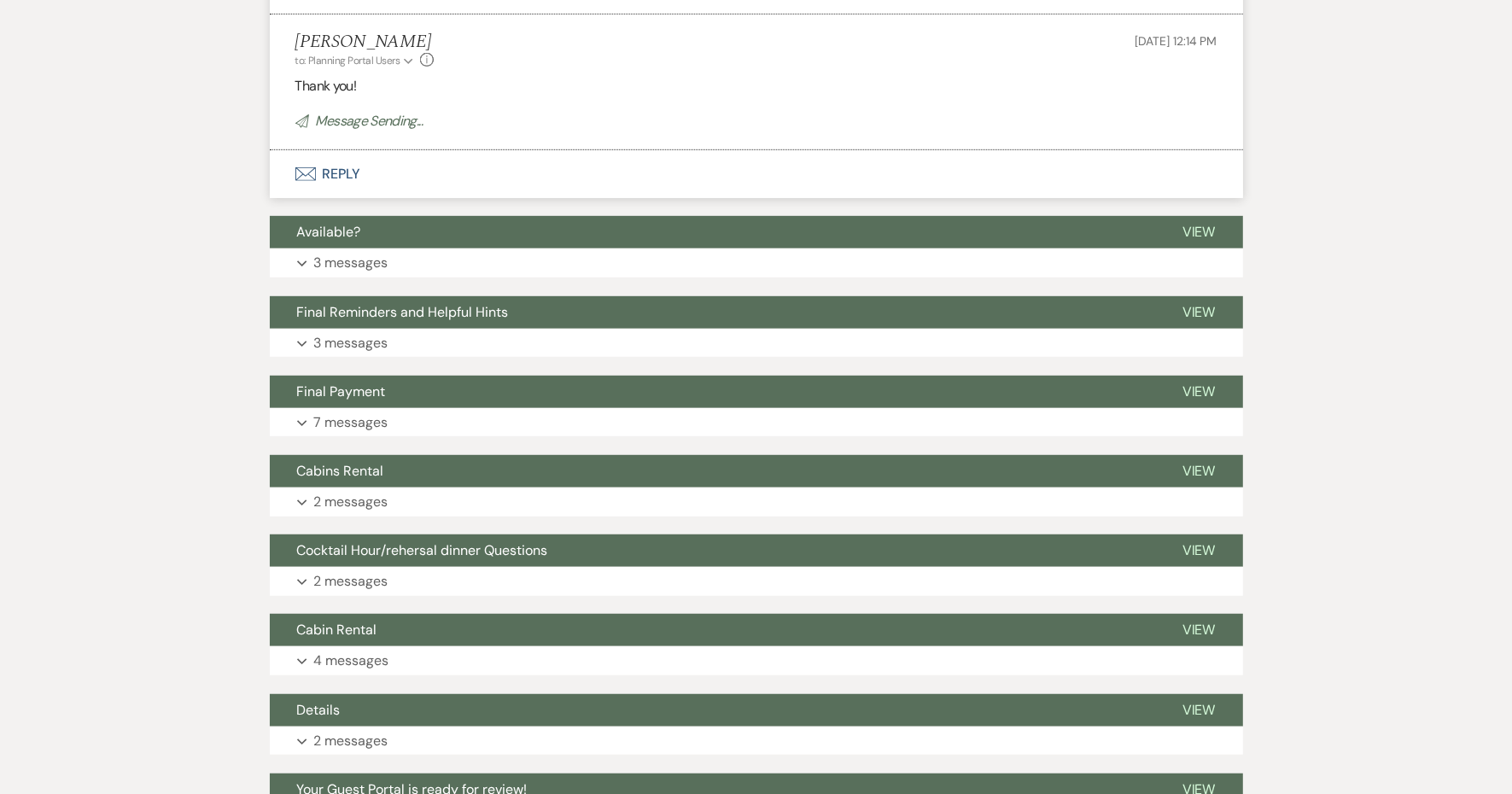
click at [419, 198] on button "Envelope Reply" at bounding box center [756, 174] width 973 height 48
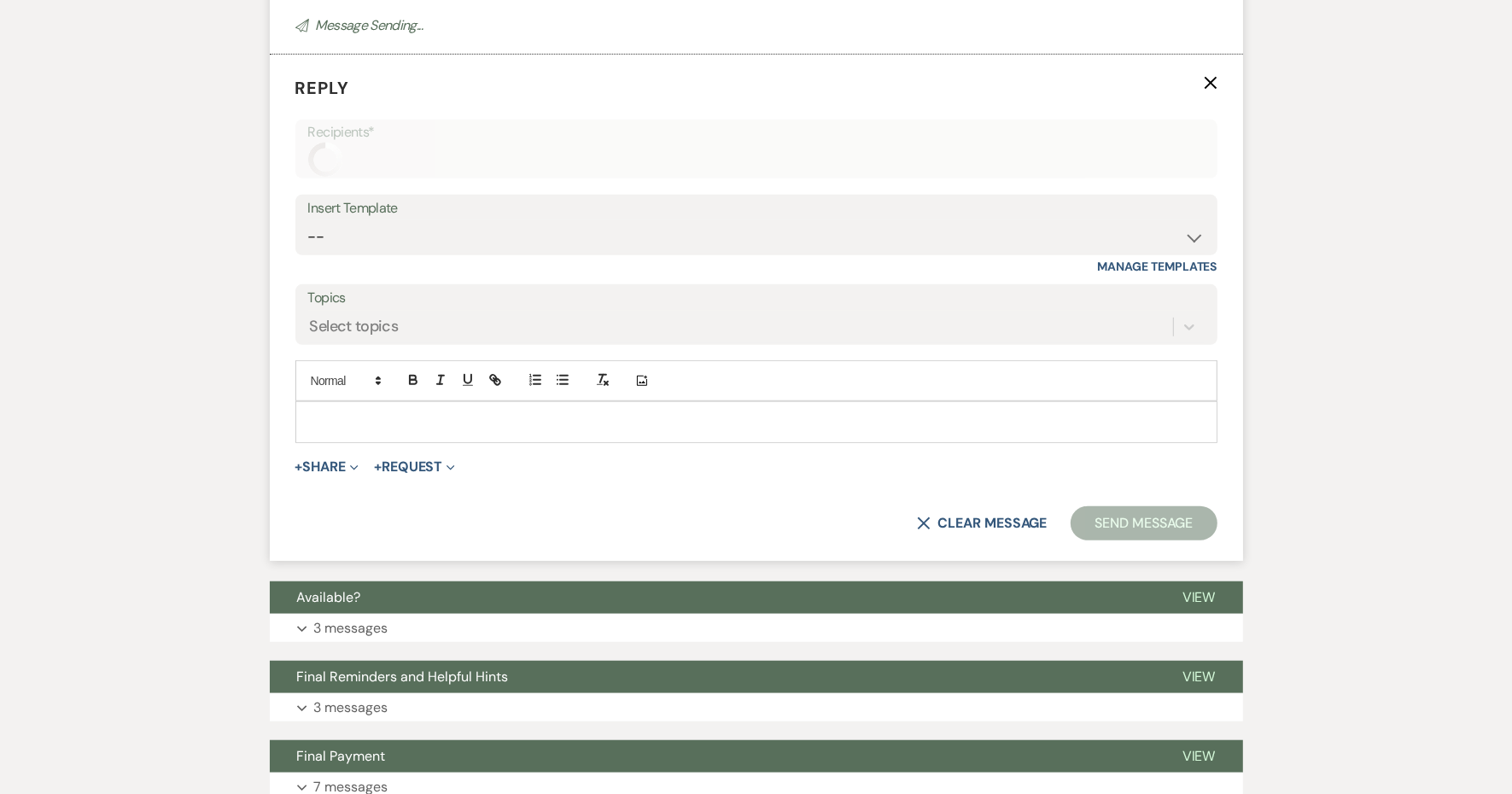
scroll to position [959, 0]
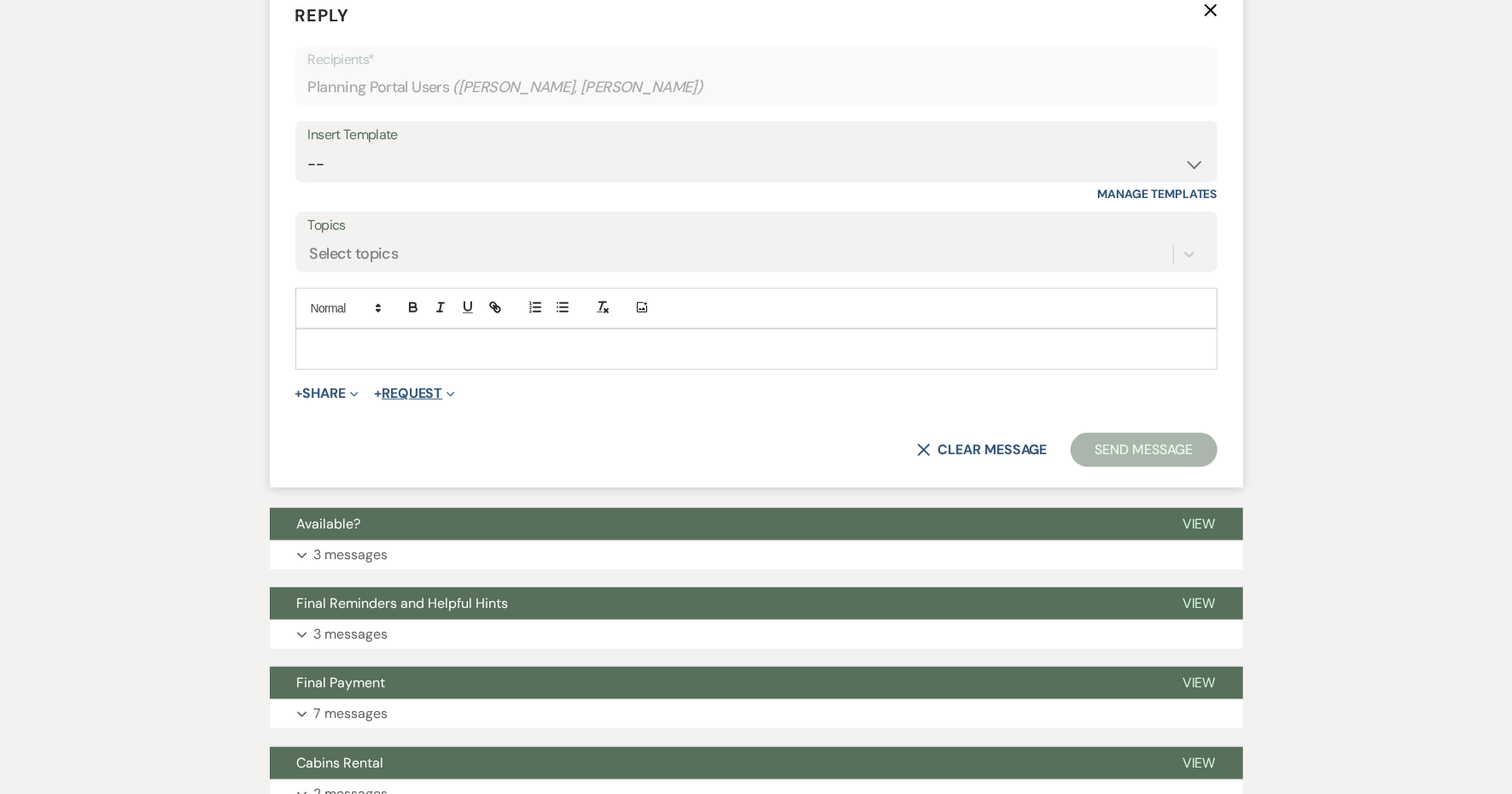
click at [382, 401] on span "+" at bounding box center [377, 393] width 8 height 13
click at [429, 359] on p at bounding box center [756, 348] width 894 height 19
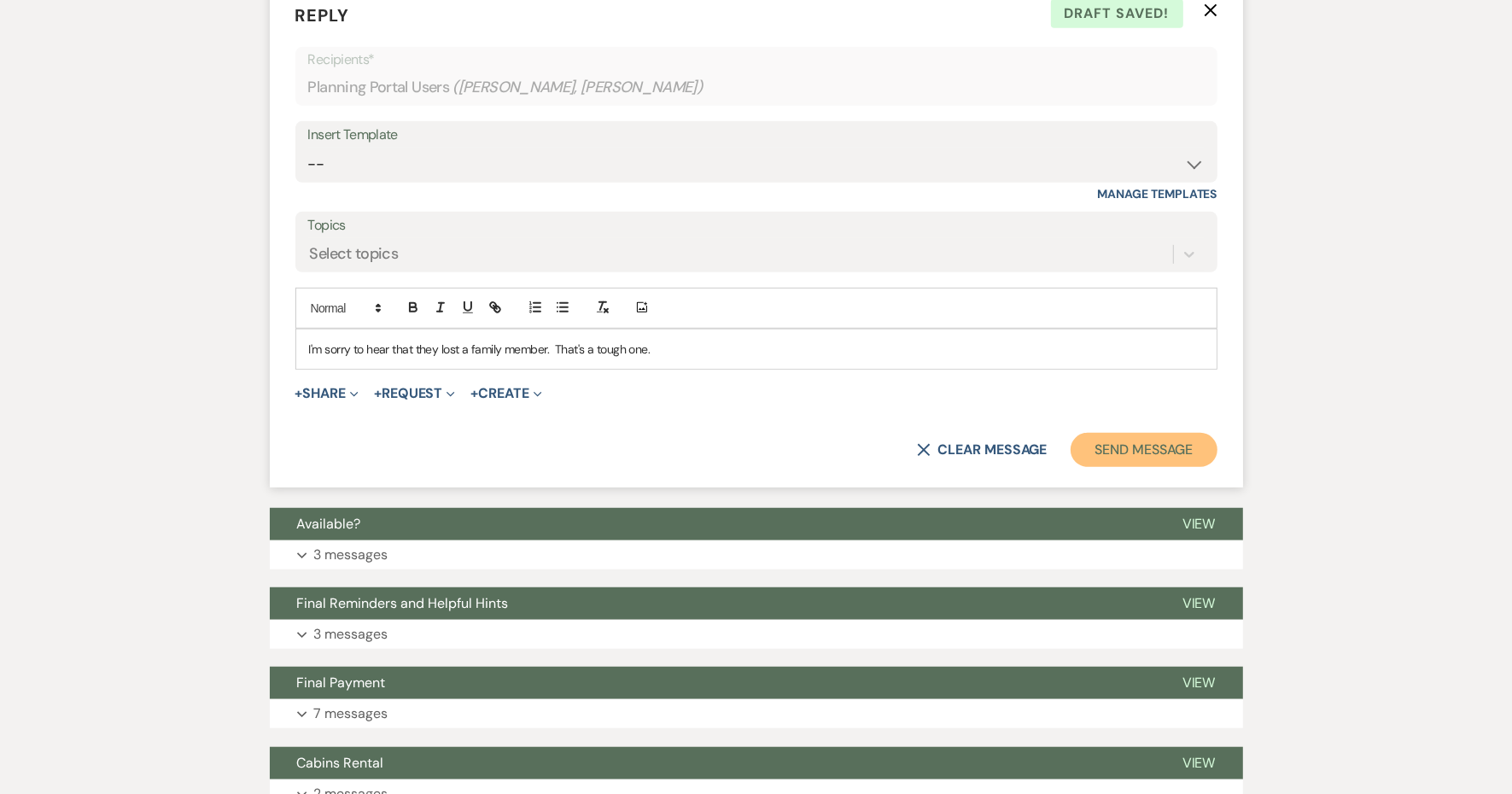
click at [1070, 467] on button "Send Message" at bounding box center [1143, 450] width 146 height 34
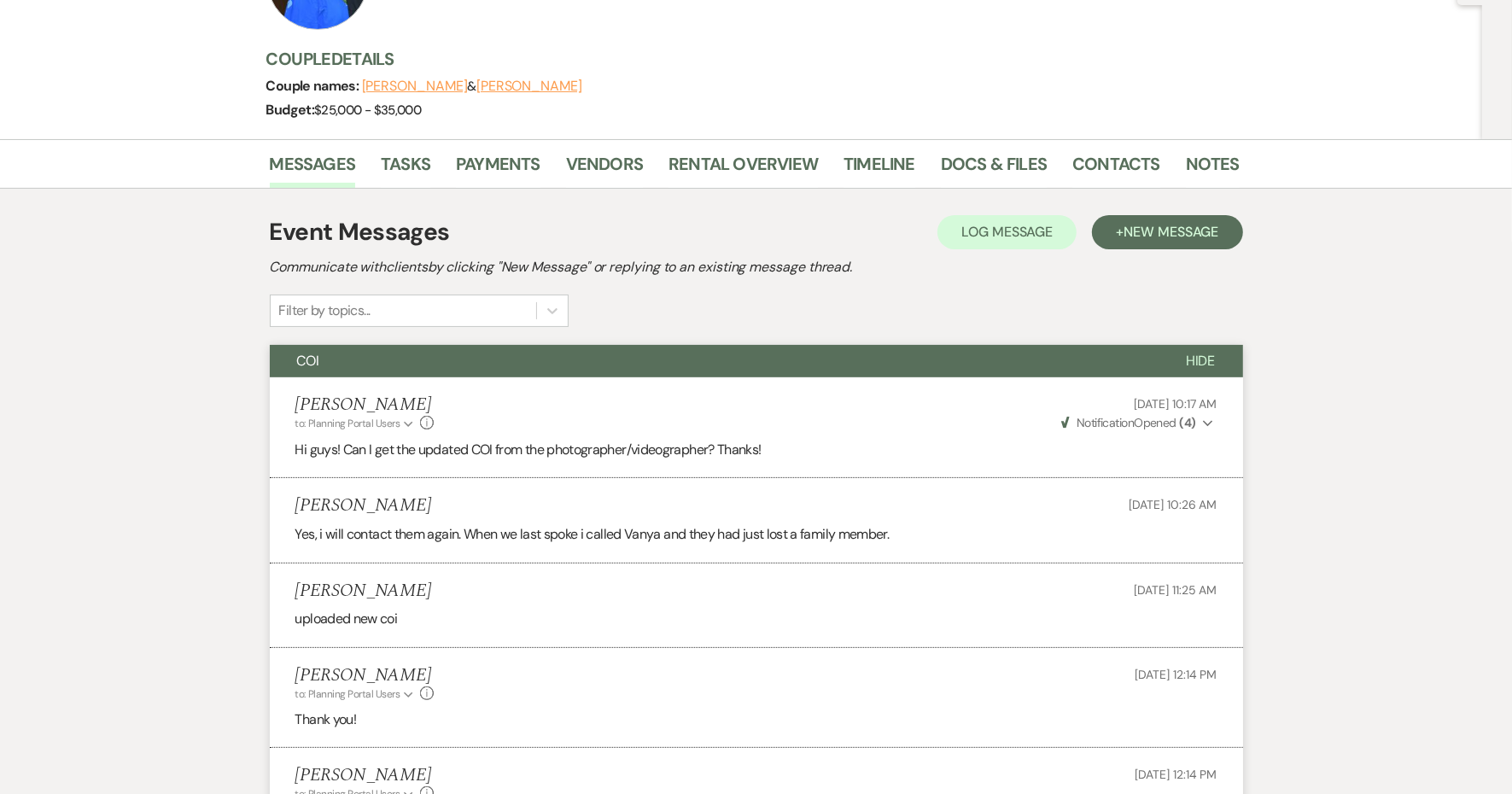
scroll to position [0, 0]
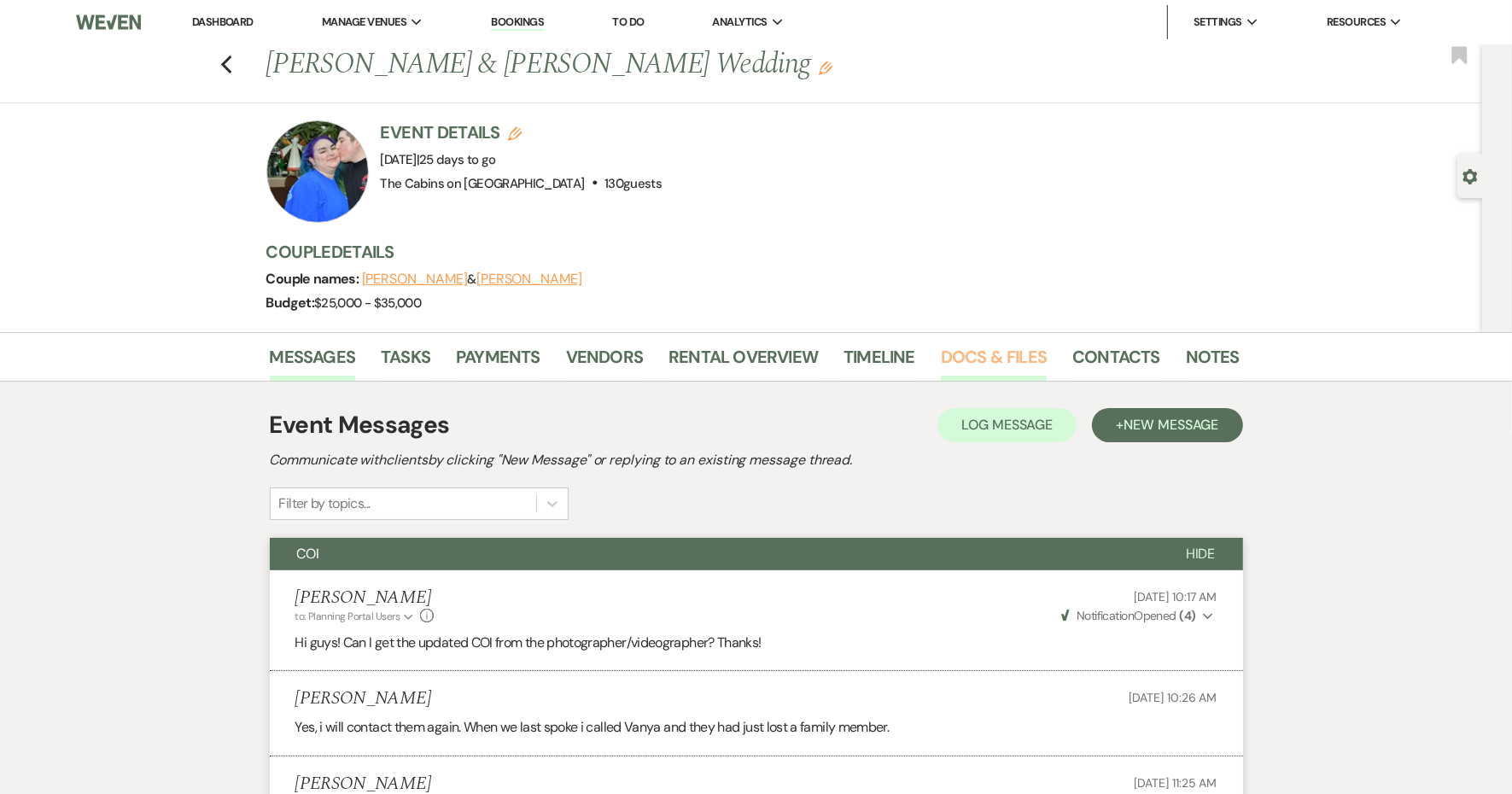
click at [1045, 371] on link "Docs & Files" at bounding box center [993, 362] width 106 height 37
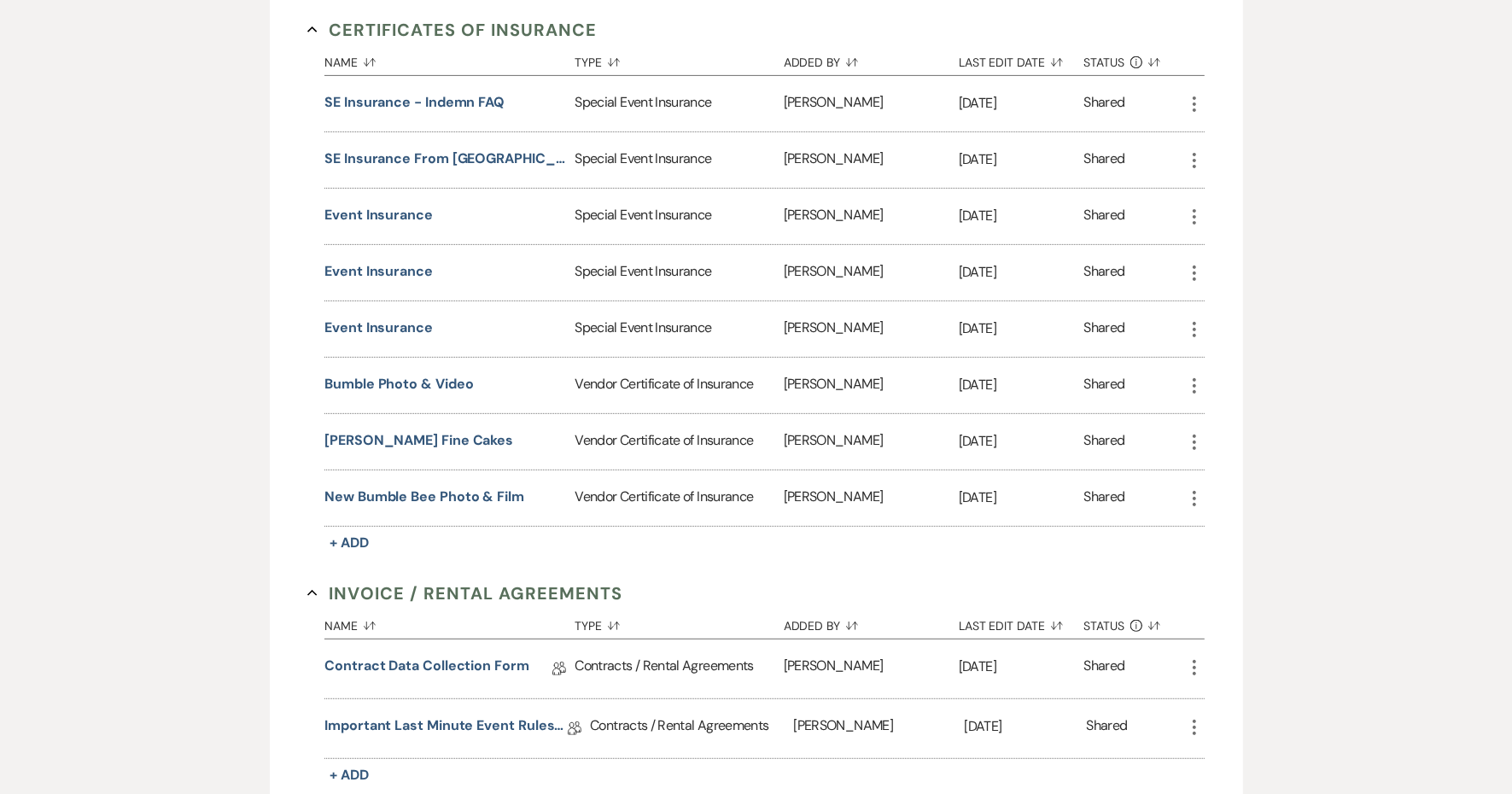
scroll to position [747, 0]
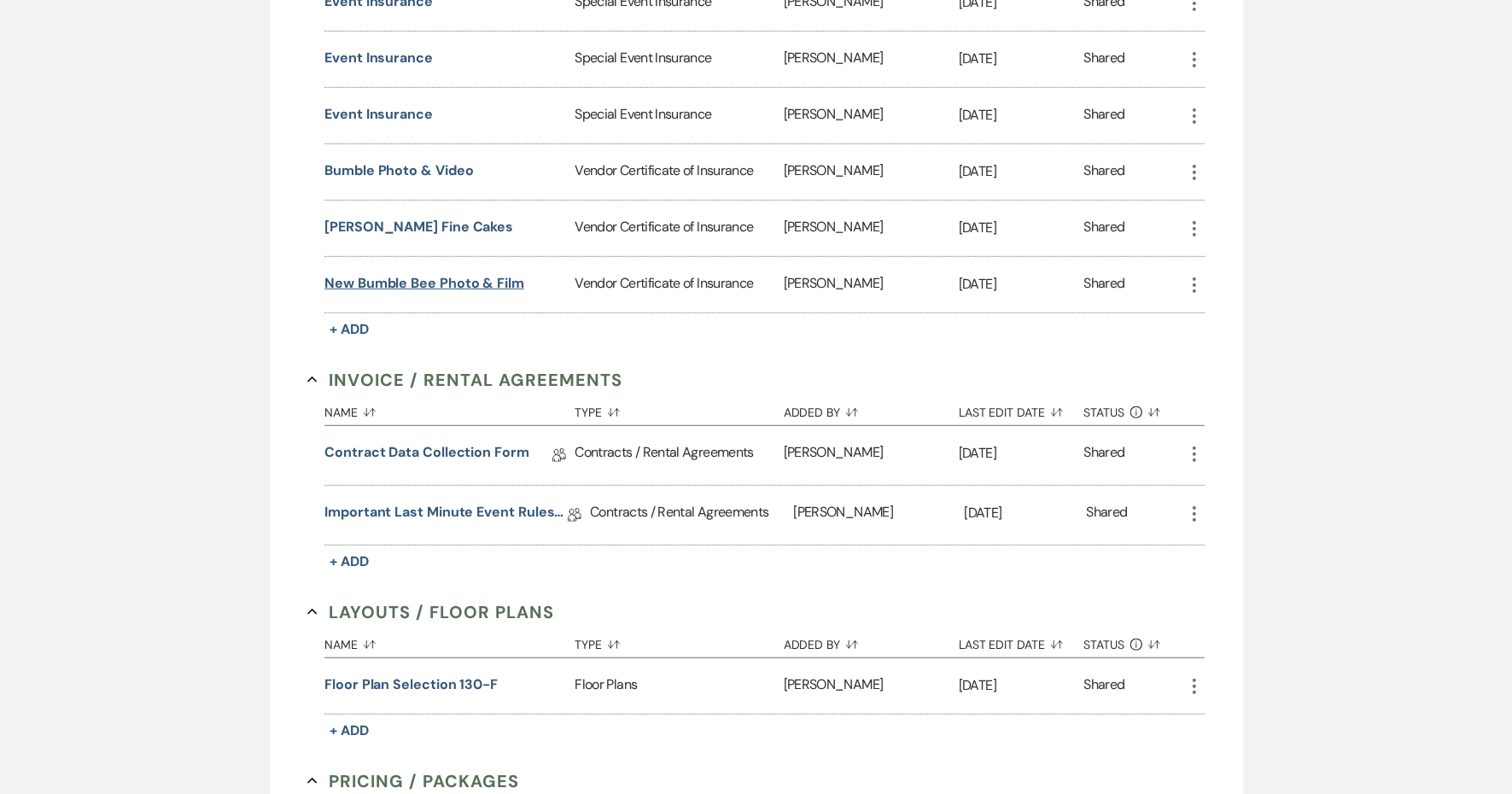
click at [502, 294] on button "New Bumble Bee Photo & Film" at bounding box center [424, 283] width 200 height 20
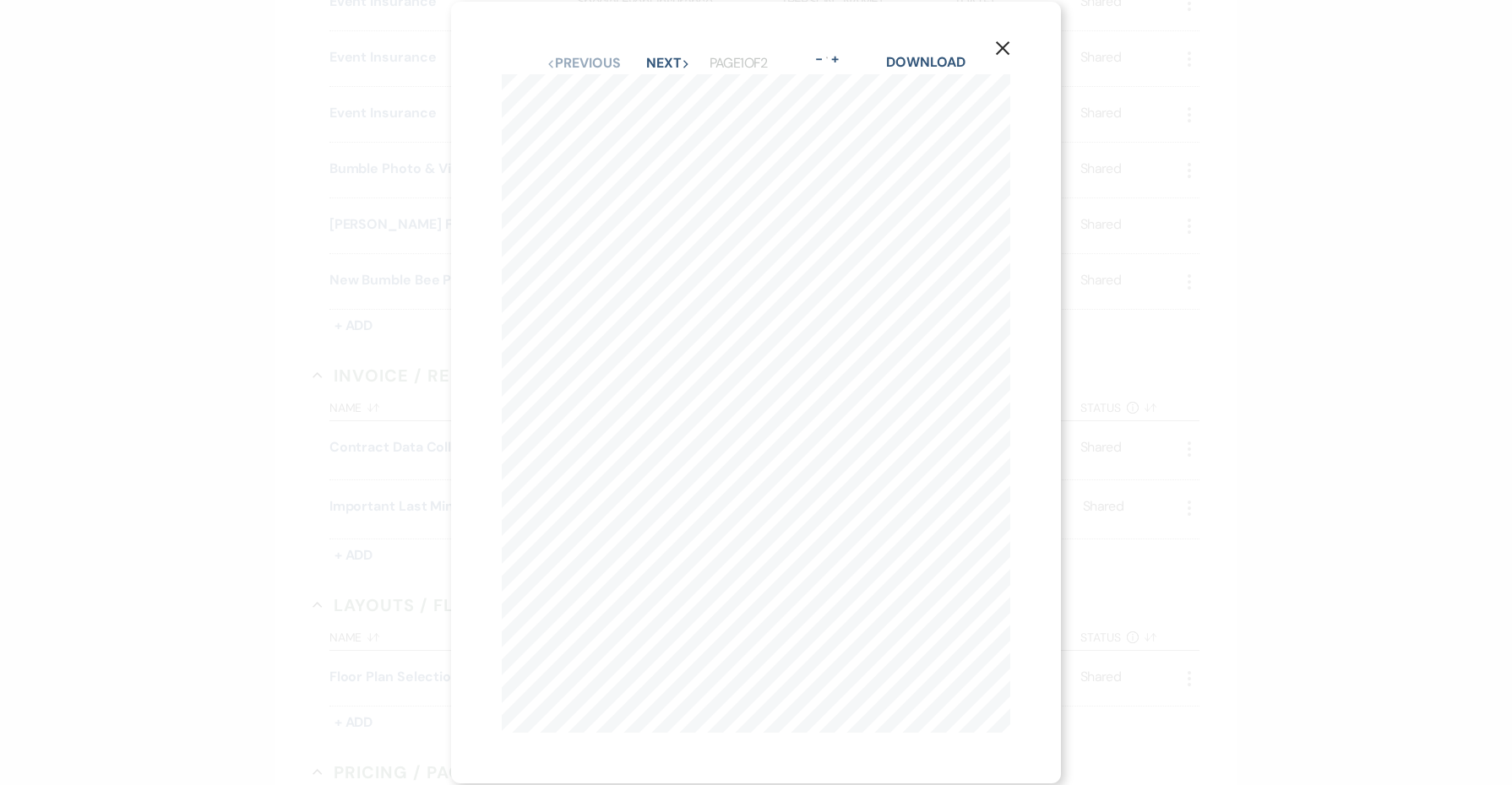
click at [995, 45] on icon "X" at bounding box center [1002, 47] width 15 height 15
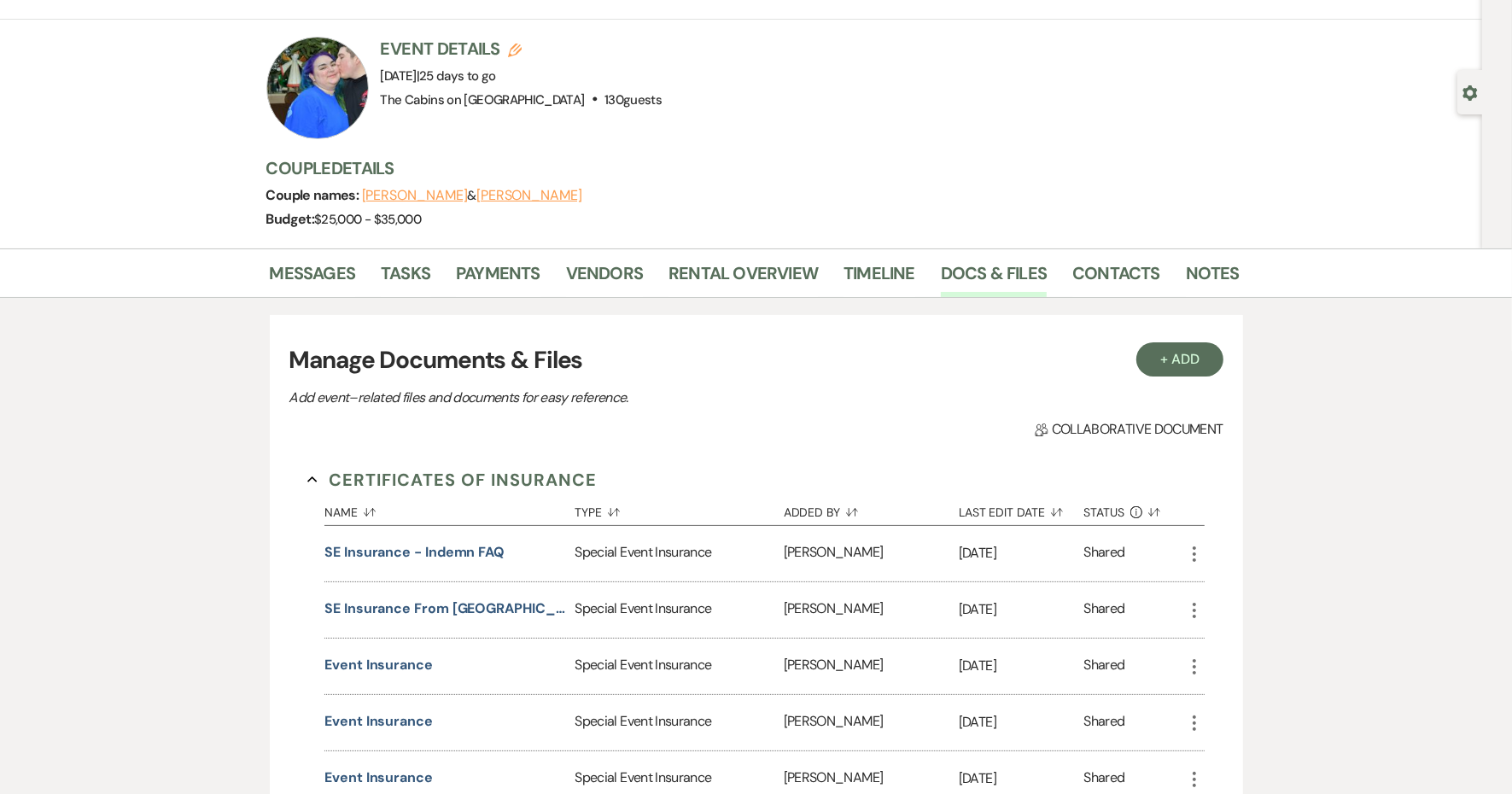
scroll to position [0, 0]
